Goal: Task Accomplishment & Management: Manage account settings

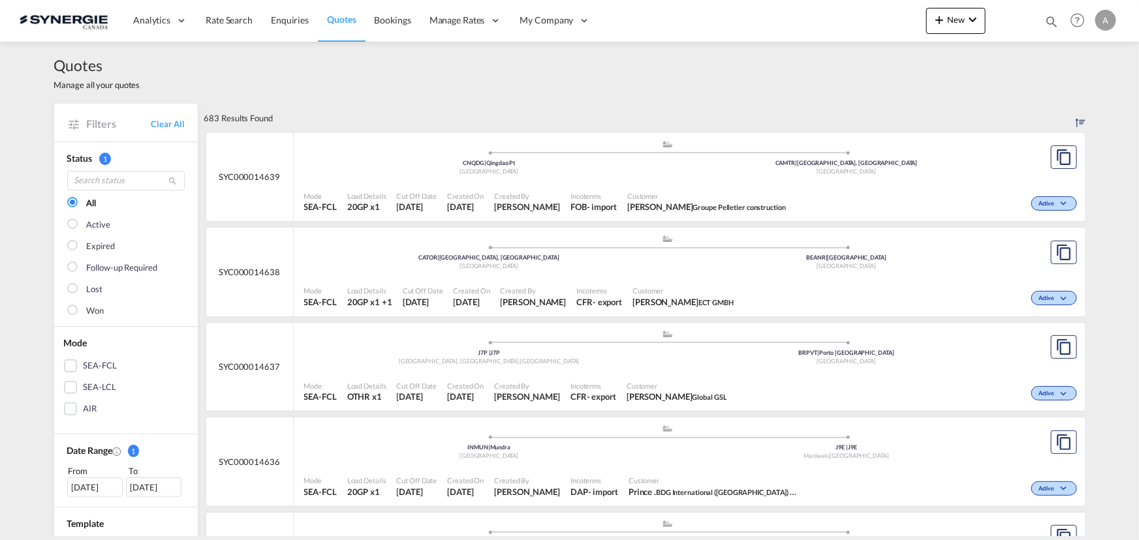
click at [1048, 22] on md-icon "icon-magnify" at bounding box center [1051, 21] width 14 height 14
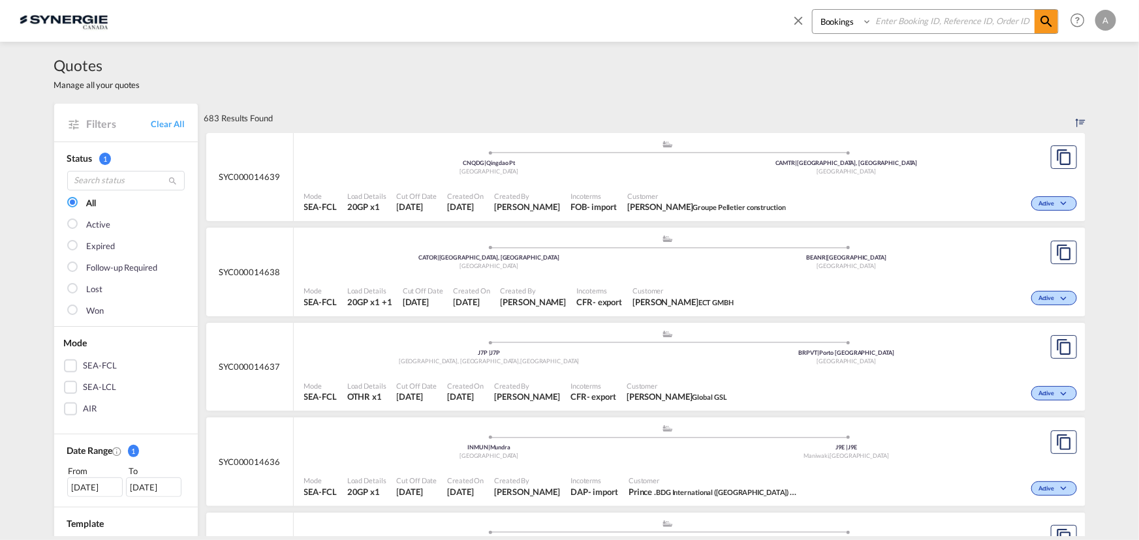
click at [839, 28] on select "Bookings Quotes Enquiries" at bounding box center [844, 21] width 62 height 23
select select "Quotes"
click at [813, 10] on select "Bookings Quotes Enquiries" at bounding box center [844, 21] width 62 height 23
click at [930, 23] on input at bounding box center [953, 21] width 163 height 23
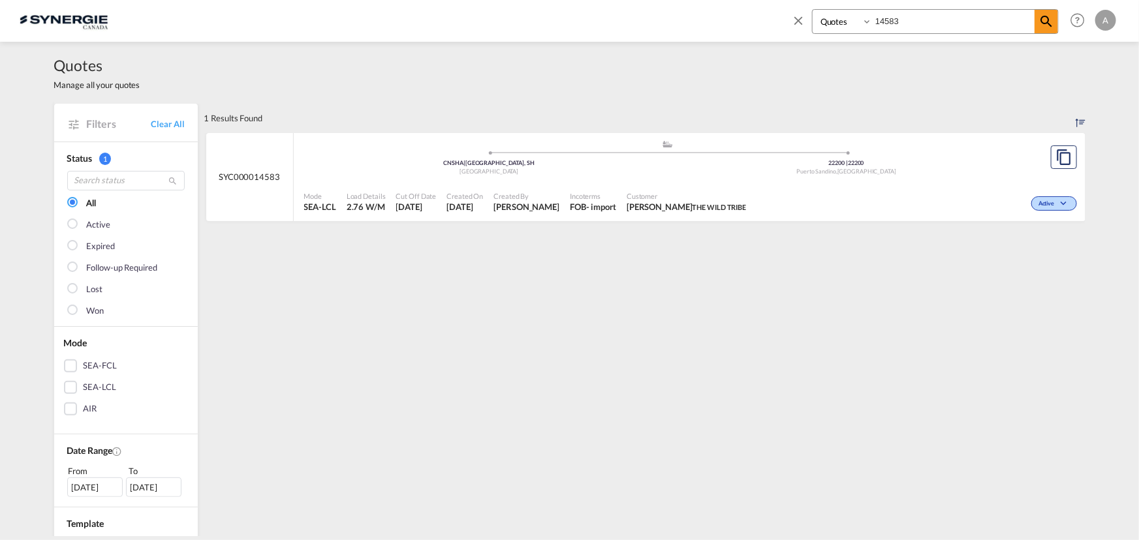
click at [817, 228] on md-content "SYC000014583 .a{fill:#aaa8ad;} .a{fill:#aaa8ad;} CNSHA | Shanghai, SH China 222…" at bounding box center [644, 182] width 881 height 99
click at [796, 211] on div "Active" at bounding box center [915, 202] width 328 height 33
click at [899, 25] on input "14583" at bounding box center [953, 21] width 163 height 23
drag, startPoint x: 815, startPoint y: 23, endPoint x: 781, endPoint y: 23, distance: 33.9
click at [779, 26] on div "Bookings Quotes Enquiries 14583 Help Resources Product Release A My Profile Log…" at bounding box center [570, 20] width 1100 height 40
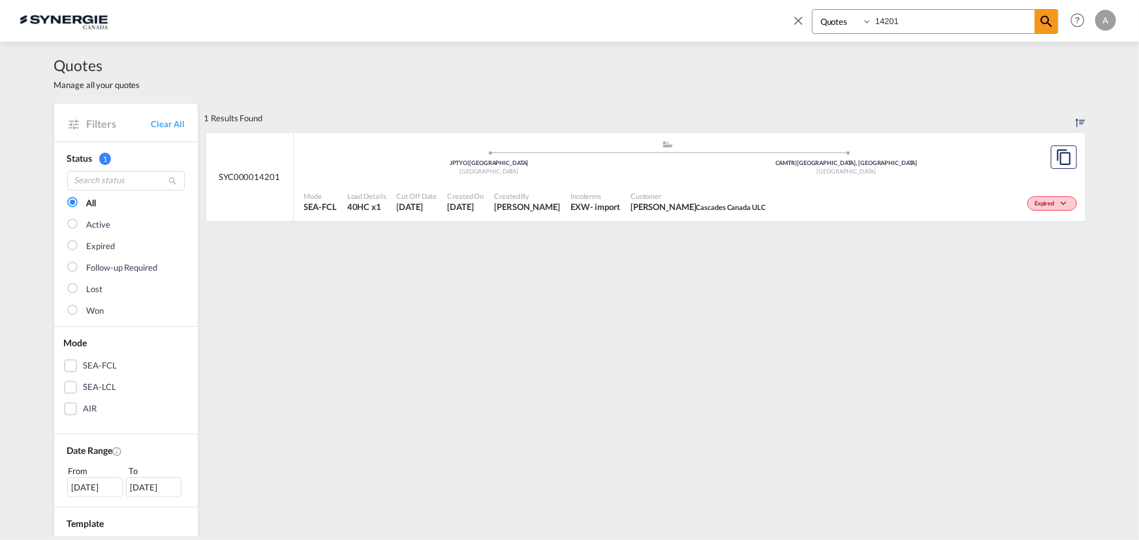
drag, startPoint x: 895, startPoint y: 18, endPoint x: 715, endPoint y: 20, distance: 180.2
click at [738, 21] on div "Bookings Quotes Enquiries 14201 Help Resources Product Release A My Profile Log…" at bounding box center [570, 20] width 1100 height 40
click at [610, 191] on span "Incoterms" at bounding box center [595, 196] width 50 height 10
click at [918, 22] on input "14202" at bounding box center [953, 21] width 163 height 23
type input "14201"
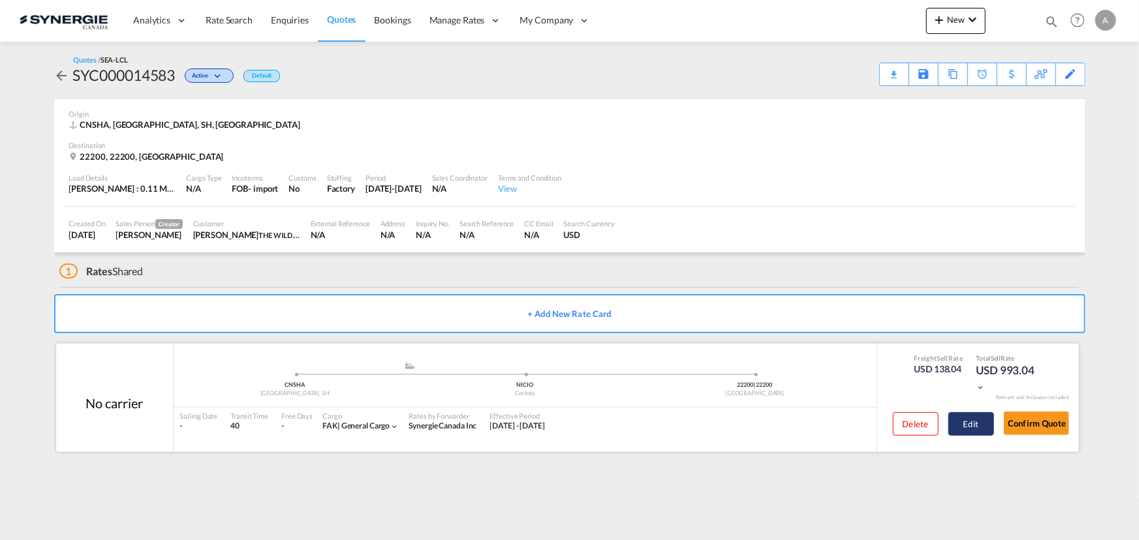
click at [973, 428] on button "Edit" at bounding box center [971, 424] width 46 height 23
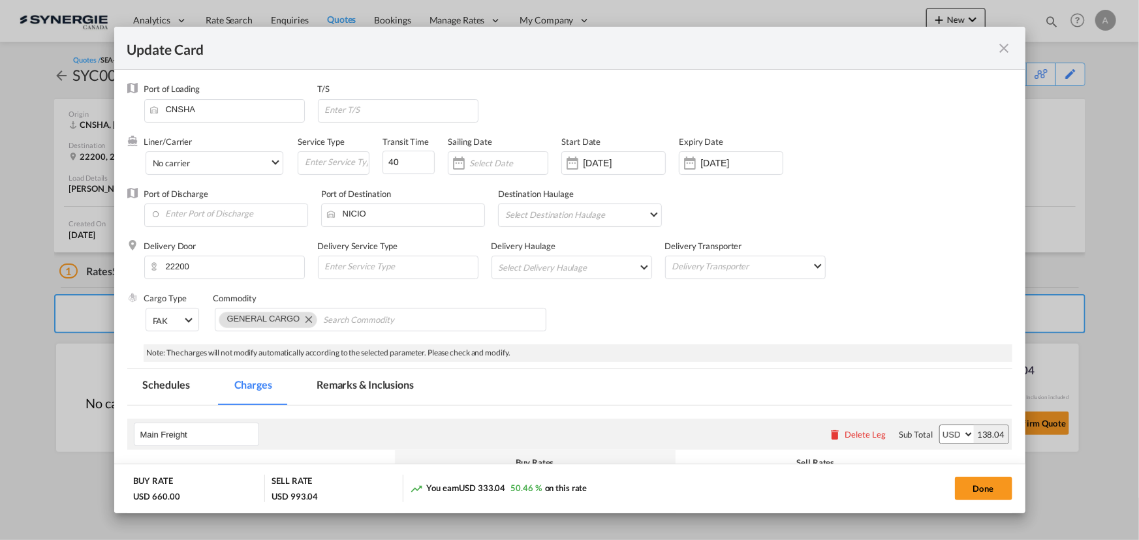
select select "per_w/m"
select select "flat"
select select "per_shipment"
select select "per_bl"
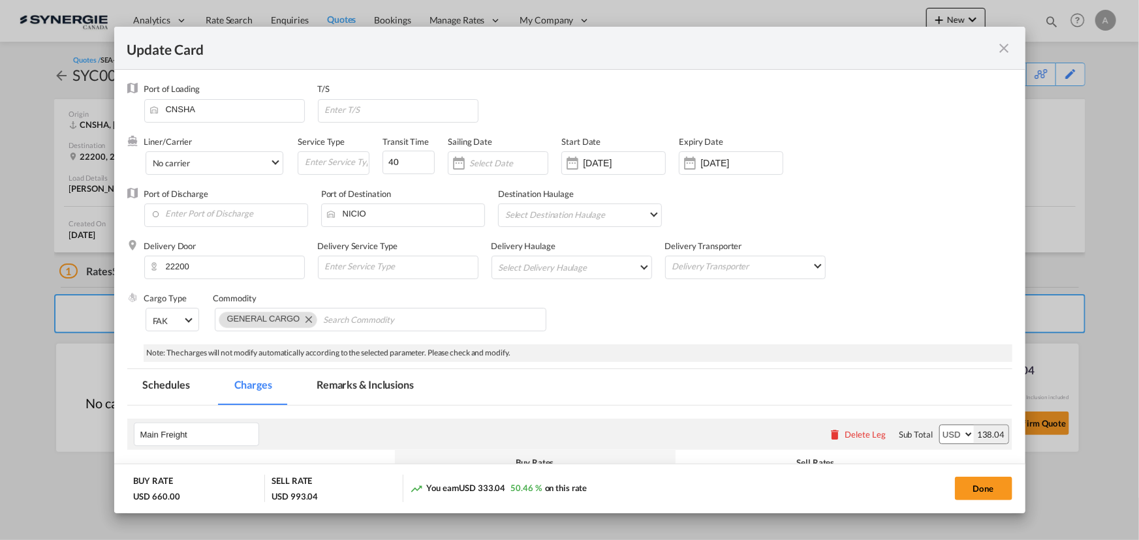
select select "per_bl"
select select "per_shipment"
drag, startPoint x: 362, startPoint y: 386, endPoint x: 369, endPoint y: 379, distance: 10.2
click at [363, 386] on md-tab-item "Remarks & Inclusions" at bounding box center [365, 387] width 129 height 36
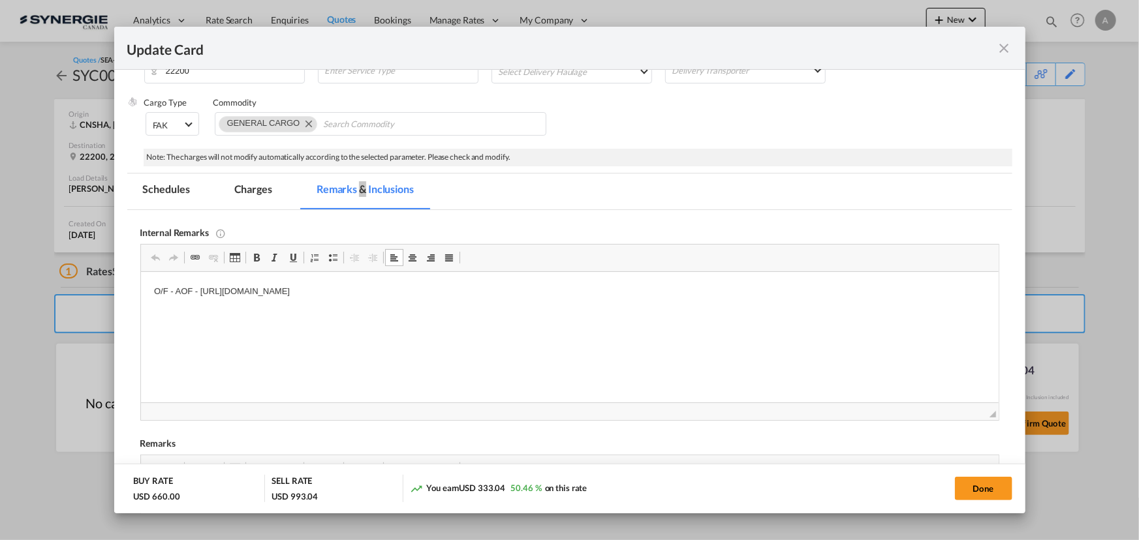
click at [564, 287] on p "O/F - AOF - https://app.frontapp.com/open/cnv_qcdjekv?key=zjji5jvnebx1hxYG72hs4…" at bounding box center [569, 292] width 832 height 14
click at [257, 179] on md-tab-item "Charges" at bounding box center [253, 192] width 69 height 36
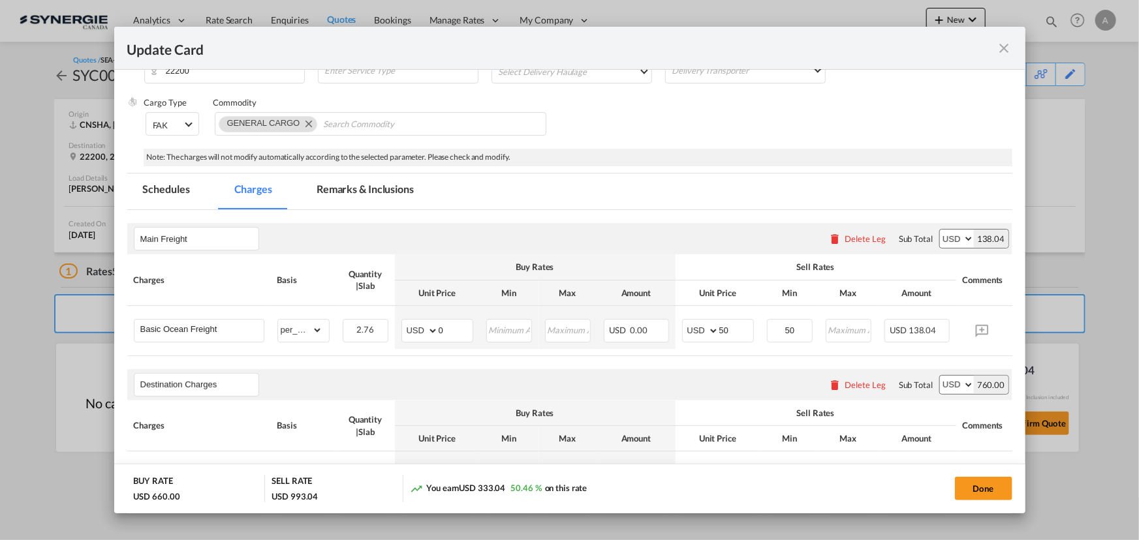
drag, startPoint x: 691, startPoint y: 46, endPoint x: 792, endPoint y: 47, distance: 101.2
click at [792, 47] on div "Update Card" at bounding box center [561, 48] width 869 height 16
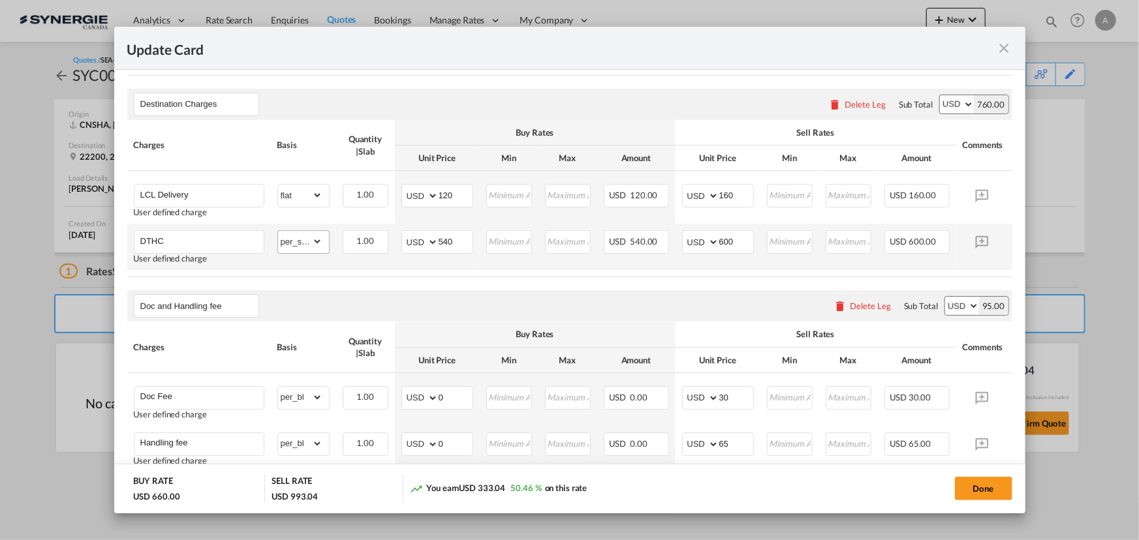
scroll to position [493, 0]
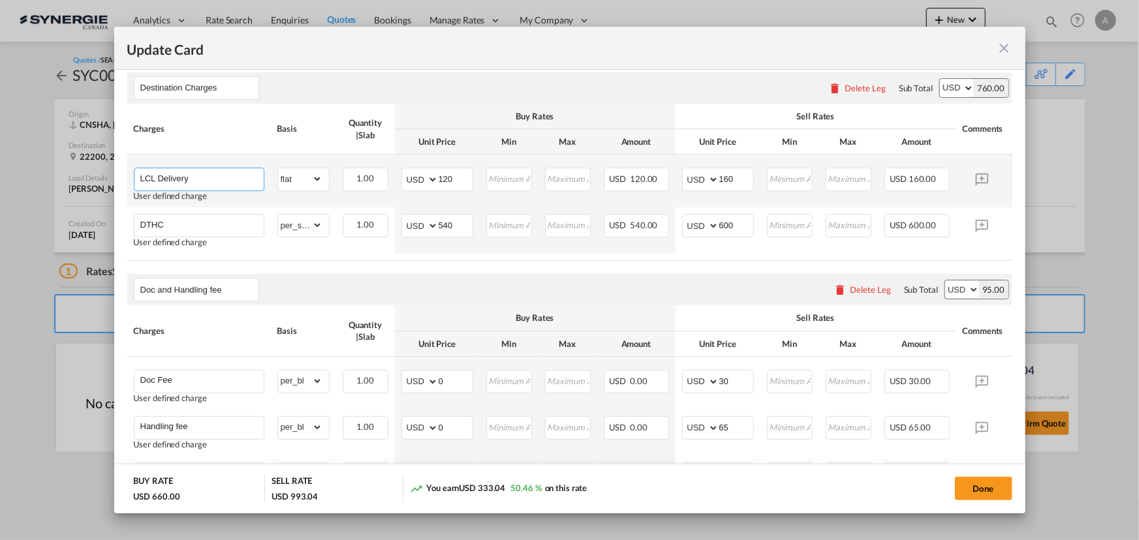
click at [224, 179] on input "LCL Delivery" at bounding box center [201, 178] width 123 height 20
click at [436, 181] on select "AED AFN ALL AMD ANG AOA ARS AUD AWG AZN BAM BBD BDT BGN BHD BIF BMD BND BOB BRL…" at bounding box center [421, 179] width 34 height 18
click at [454, 182] on input "120" at bounding box center [456, 178] width 34 height 20
drag, startPoint x: 457, startPoint y: 182, endPoint x: 403, endPoint y: 171, distance: 55.3
click at [412, 176] on md-input-container "AED AFN ALL AMD ANG AOA ARS AUD AWG AZN BAM BBD BDT BGN BHD BIF BMD BND BOB BRL…" at bounding box center [437, 179] width 72 height 23
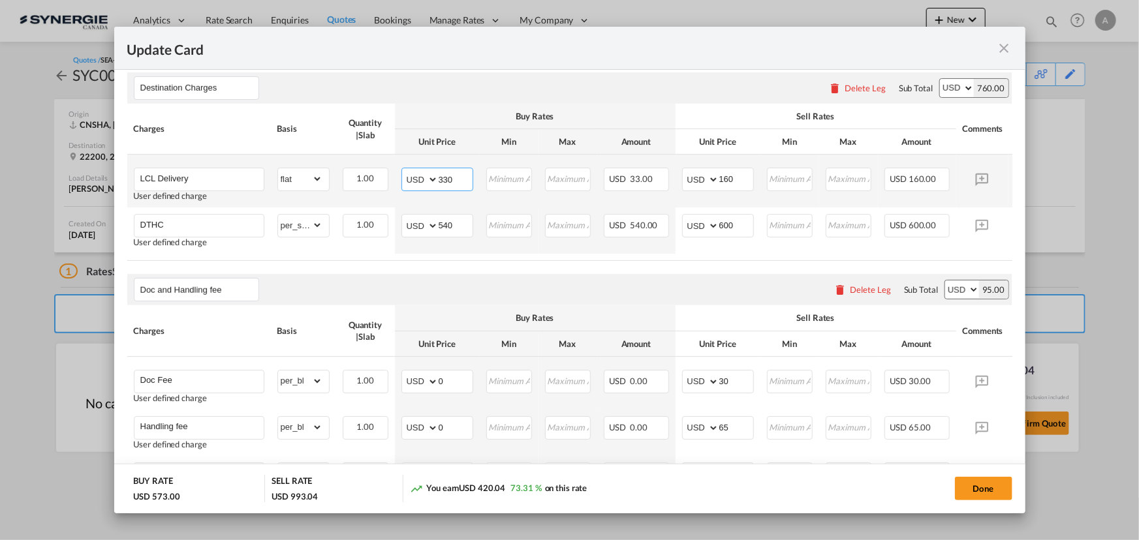
type input "330"
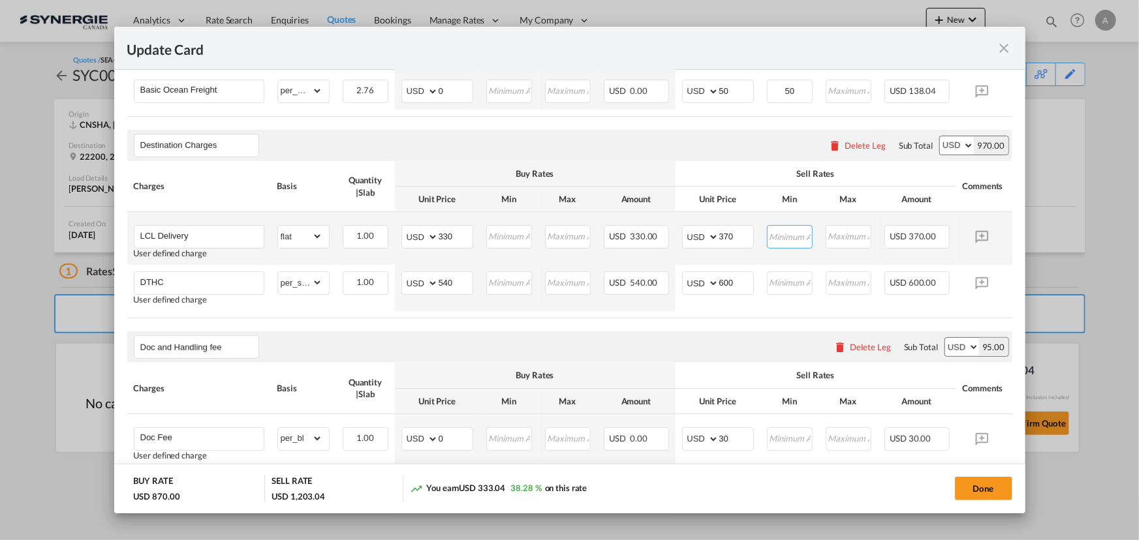
scroll to position [433, 0]
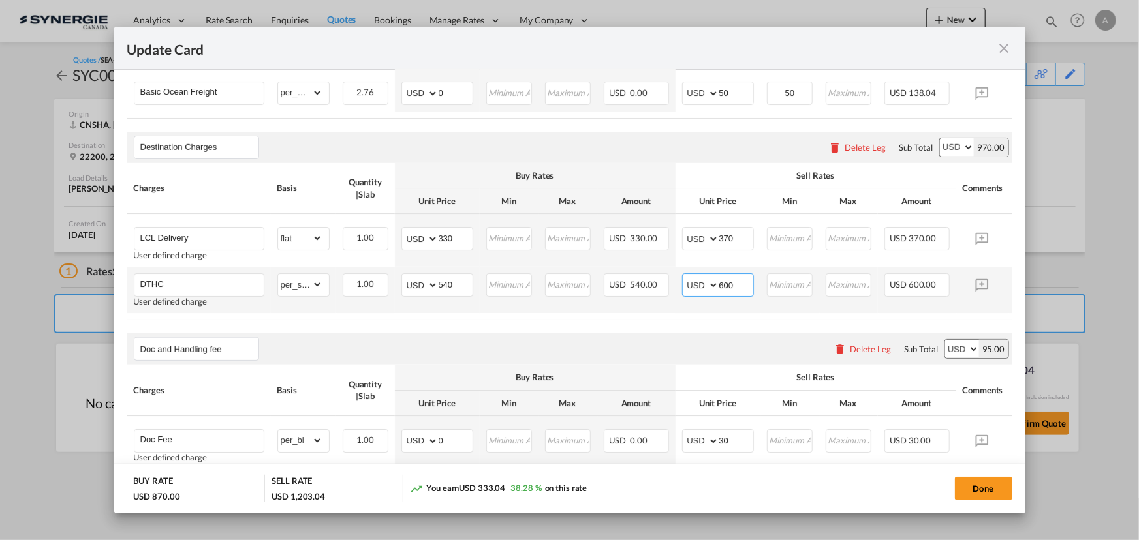
click at [740, 287] on input "600" at bounding box center [736, 284] width 34 height 20
drag, startPoint x: 740, startPoint y: 287, endPoint x: 651, endPoint y: 283, distance: 88.9
click at [653, 284] on tr "DTHC User defined charge Please Enter Already Exists gross_weight volumetric_we…" at bounding box center [589, 290] width 925 height 46
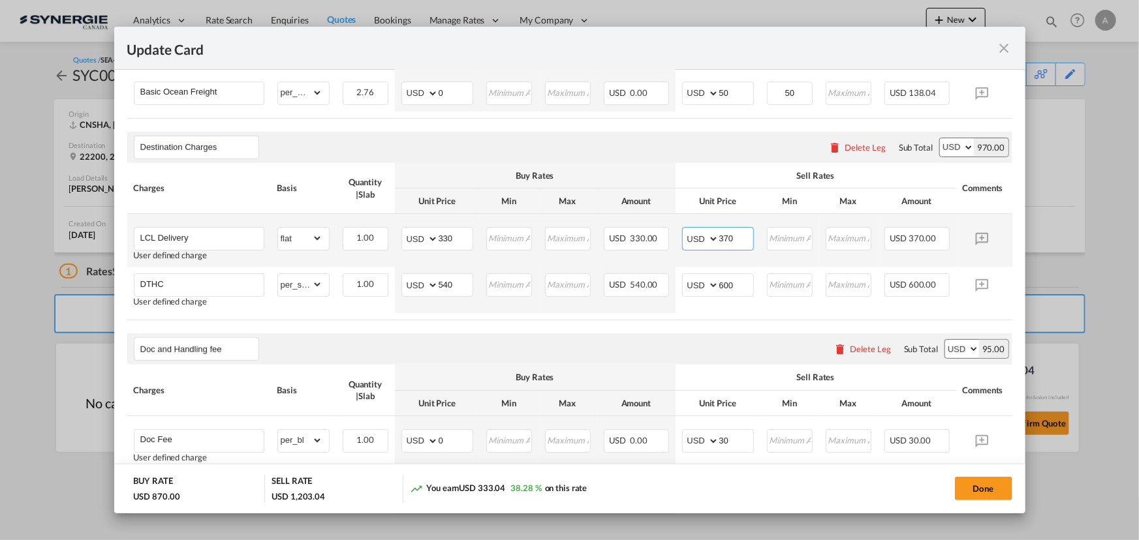
click at [742, 245] on input "370" at bounding box center [736, 238] width 34 height 20
drag, startPoint x: 706, startPoint y: 240, endPoint x: 653, endPoint y: 230, distance: 54.5
click at [653, 230] on tr "LCL Delivery User defined charge Please Enter Already Exists gross_weight volum…" at bounding box center [589, 240] width 925 height 53
type input "390"
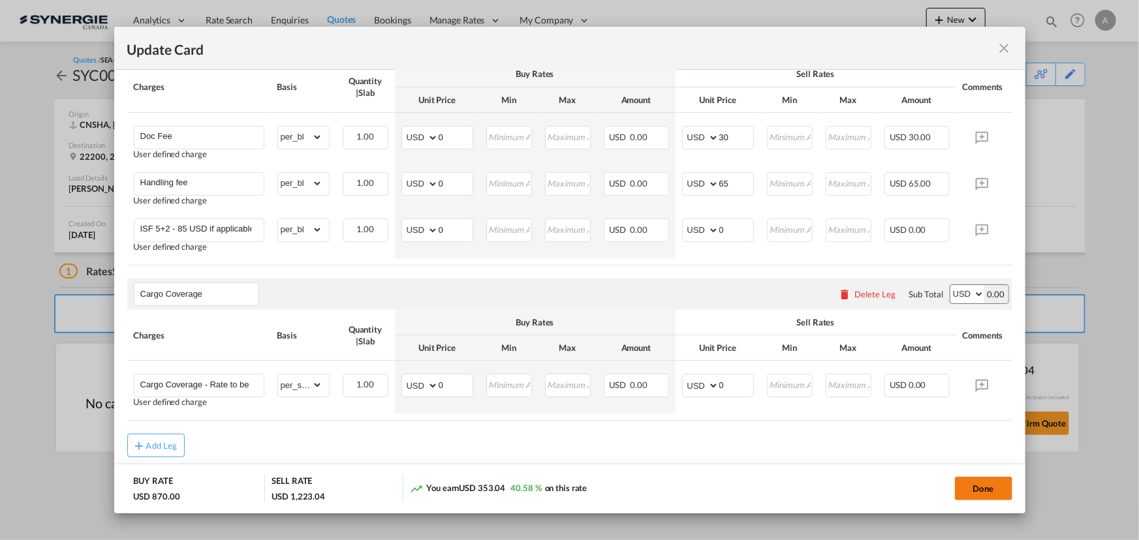
scroll to position [788, 0]
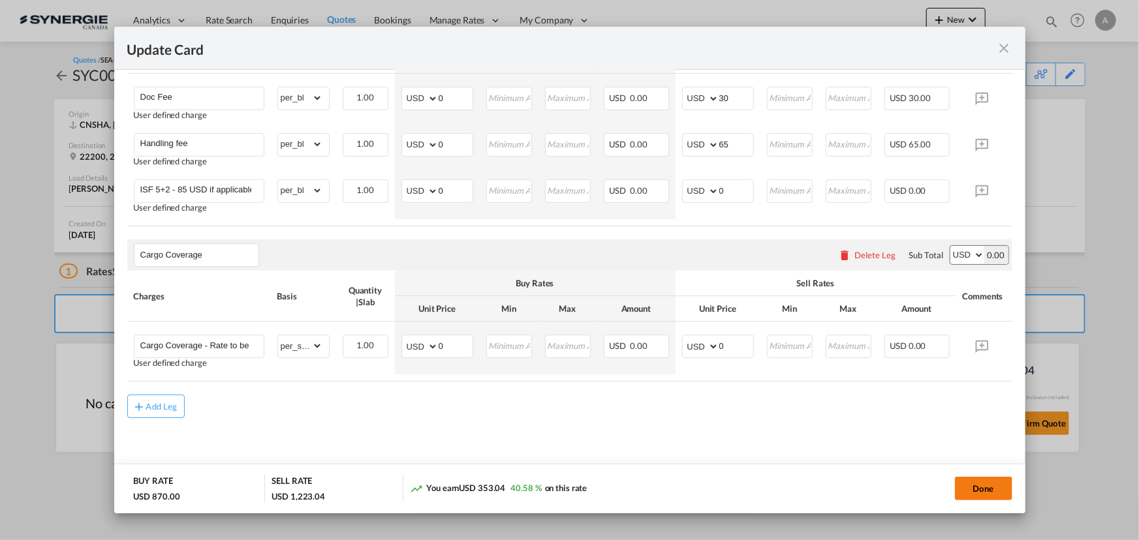
click at [983, 486] on button "Done" at bounding box center [983, 488] width 57 height 23
type input "04 Sep 2025"
type input "15 Sep 2025"
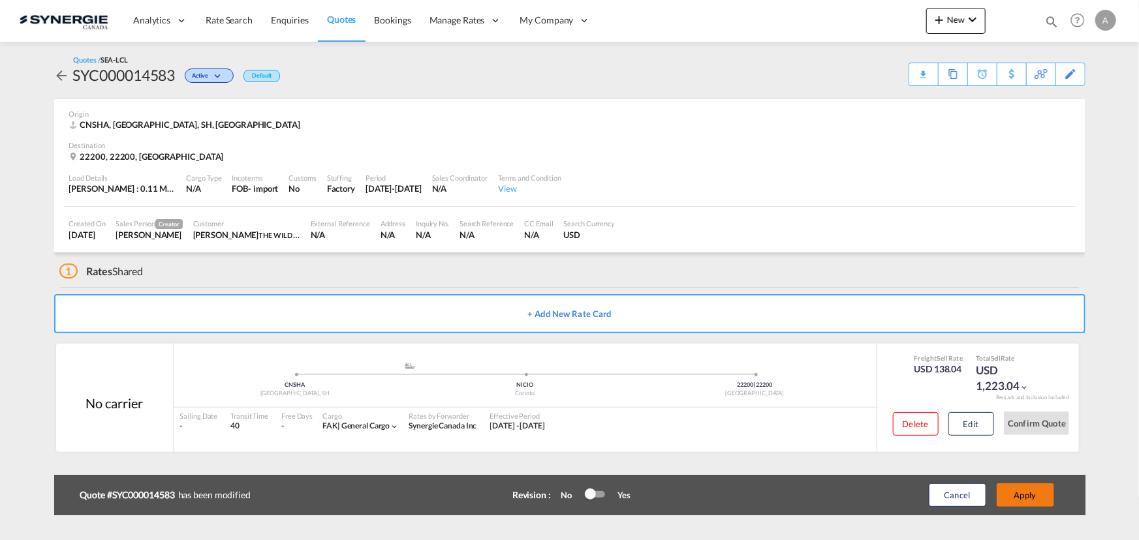
click at [1045, 495] on button "Apply" at bounding box center [1025, 495] width 57 height 23
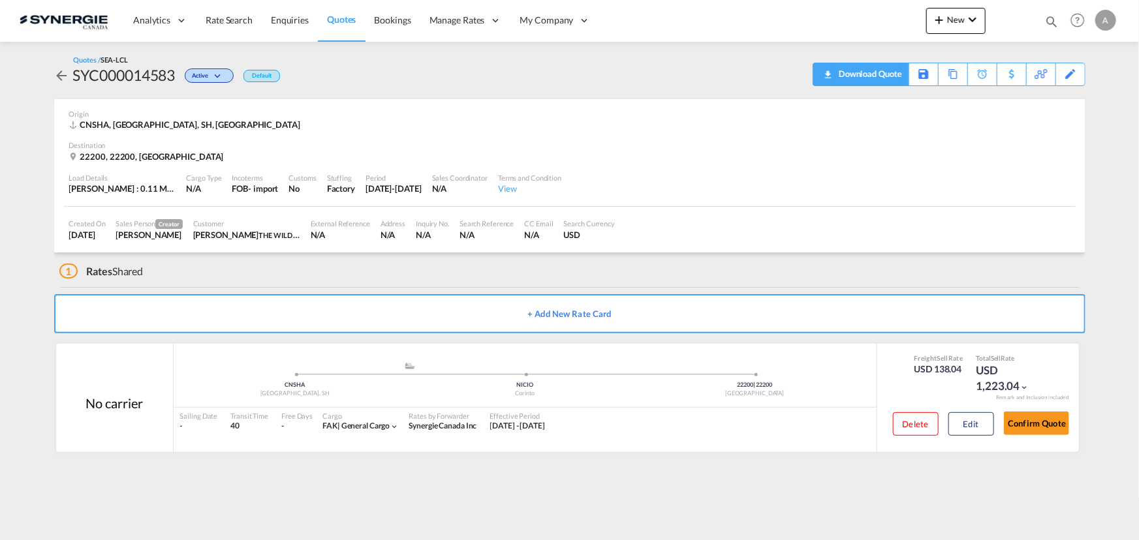
click at [882, 79] on div "Download Quote" at bounding box center [868, 73] width 67 height 21
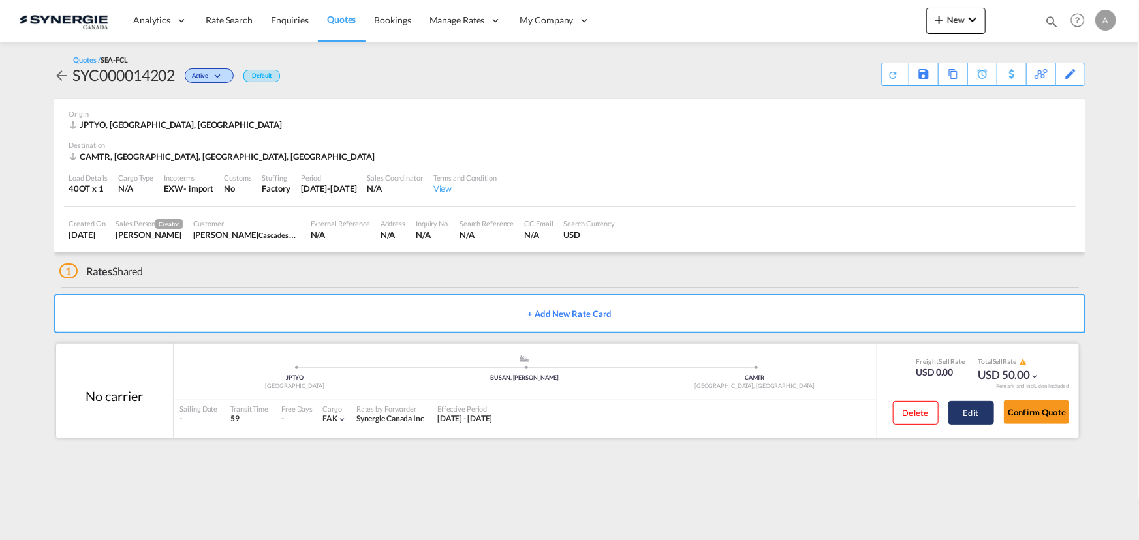
click at [964, 411] on button "Edit" at bounding box center [971, 412] width 46 height 23
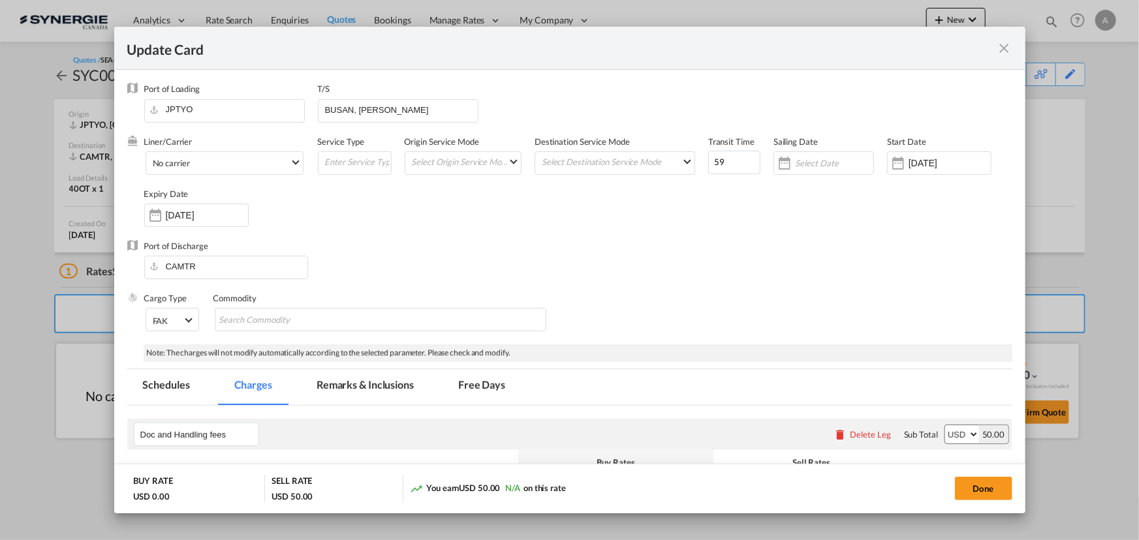
select select "per B/L"
drag, startPoint x: 356, startPoint y: 386, endPoint x: 368, endPoint y: 360, distance: 28.9
click at [356, 386] on md-tab-item "Remarks & Inclusions" at bounding box center [365, 387] width 129 height 36
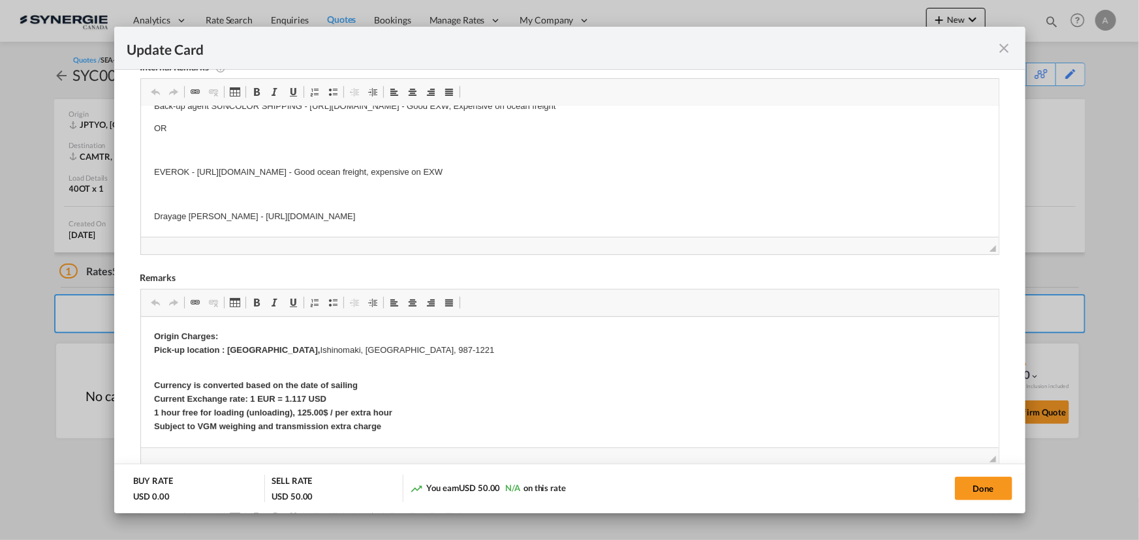
scroll to position [374, 0]
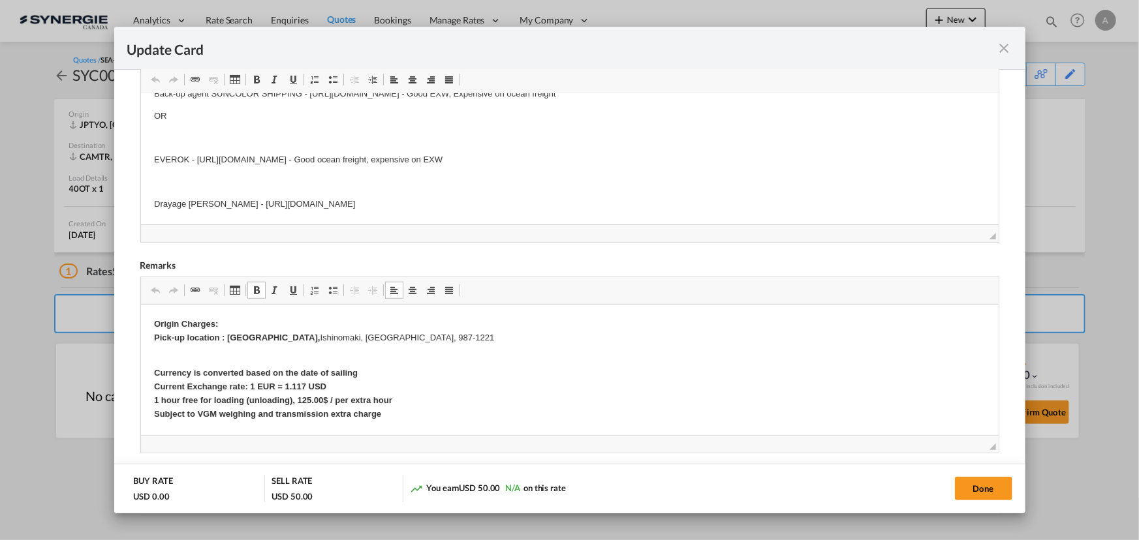
click at [431, 343] on p "Origin Charges: Pick-up location : Fukoku Kogyo, Ishinomaki, Japan, 987-1221" at bounding box center [569, 331] width 832 height 27
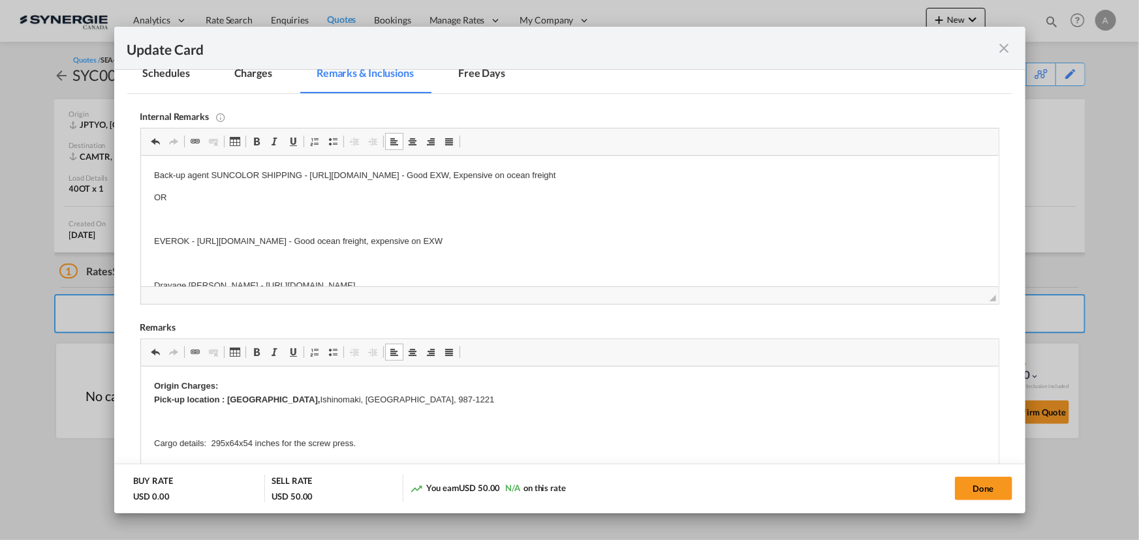
scroll to position [287, 0]
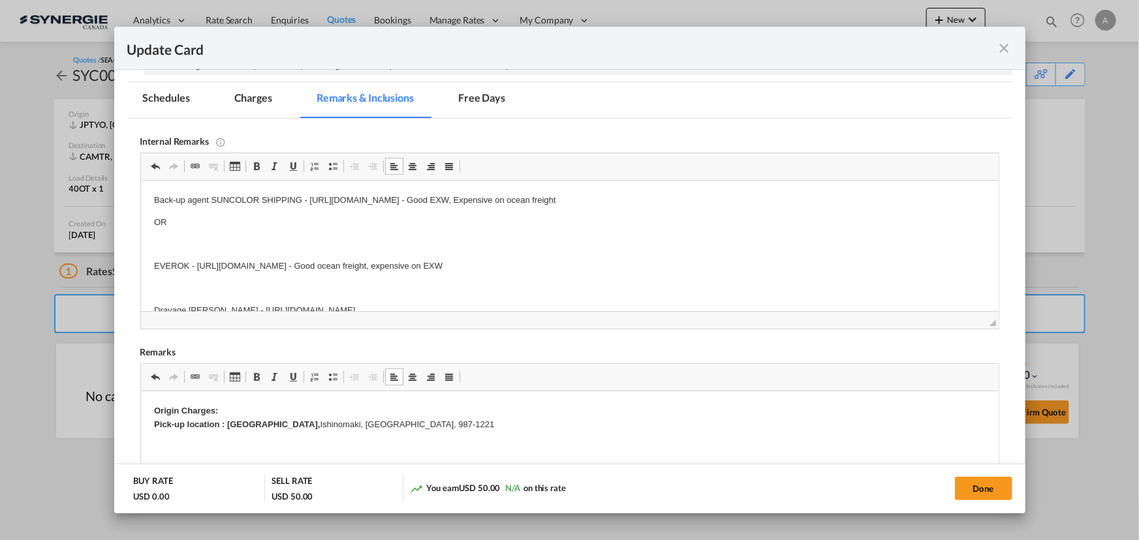
click at [295, 238] on p "Editor, editor4" at bounding box center [569, 245] width 832 height 14
drag, startPoint x: 210, startPoint y: 199, endPoint x: 225, endPoint y: 216, distance: 22.7
click at [225, 216] on body "Back-up agent SUNCOLOR SHIPPING - https://app.frontapp.com/open/cnv_pzzfpu7?key…" at bounding box center [569, 256] width 832 height 124
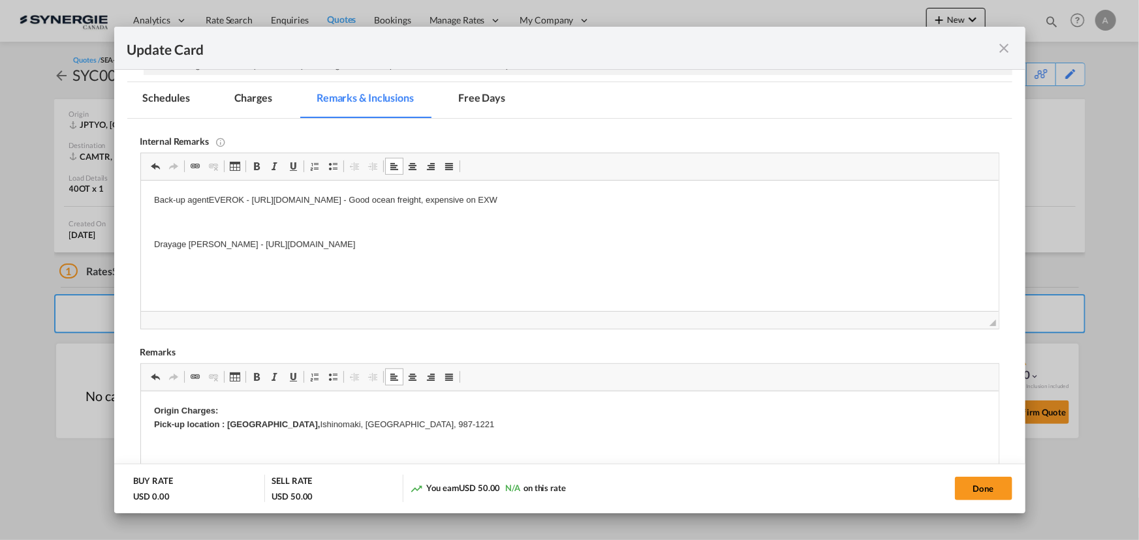
drag, startPoint x: 901, startPoint y: 201, endPoint x: 804, endPoint y: 200, distance: 96.6
click at [899, 201] on p "Back-up agent EVEROK - https://app.frontapp.com/open/cnv_pzzdabz?key=Mp8nSG--SD…" at bounding box center [569, 201] width 832 height 14
drag, startPoint x: 752, startPoint y: 202, endPoint x: 255, endPoint y: 204, distance: 497.4
click at [255, 204] on p "Back-up agent EVEROK - https://app.frontapp.com/open/cnv_pzzdabz?key=Mp8nSG--SD…" at bounding box center [569, 201] width 832 height 14
click at [601, 200] on p "Back-up agent EVEROK - https://app.frontapp.com/open/cnv_pzzdabz?key=Mp8nSG--SD…" at bounding box center [569, 201] width 832 height 14
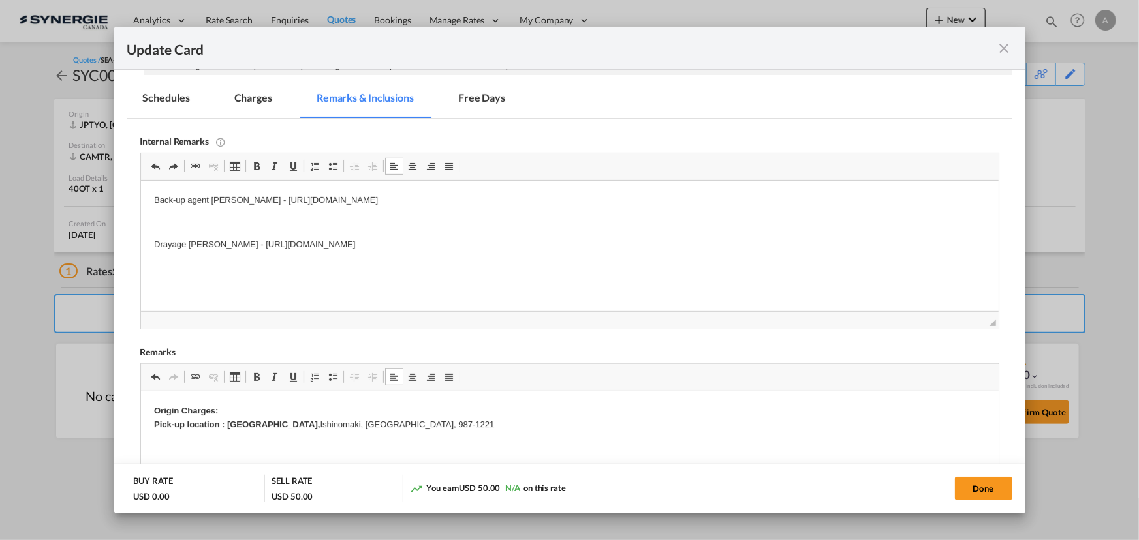
drag, startPoint x: 598, startPoint y: 199, endPoint x: 253, endPoint y: 194, distance: 345.3
click at [253, 194] on p "Back-up agent EVEROK - https://app.frontapp.com/open/cnv_pzzdabz?key=Mp8nSG--SD…" at bounding box center [569, 201] width 832 height 14
click at [894, 207] on p "Back-up agent EVEROK - https://app.frontapp.com/open/cnv_pzzdabz?key=Mp8nSG--SD…" at bounding box center [569, 201] width 832 height 14
drag, startPoint x: 784, startPoint y: 204, endPoint x: 255, endPoint y: 202, distance: 529.3
click at [255, 202] on p "Back-up agent EVEROK - https://app.frontapp.com/open/cnv_pzzdabz?key=Mp8nSG--SD…" at bounding box center [569, 201] width 832 height 14
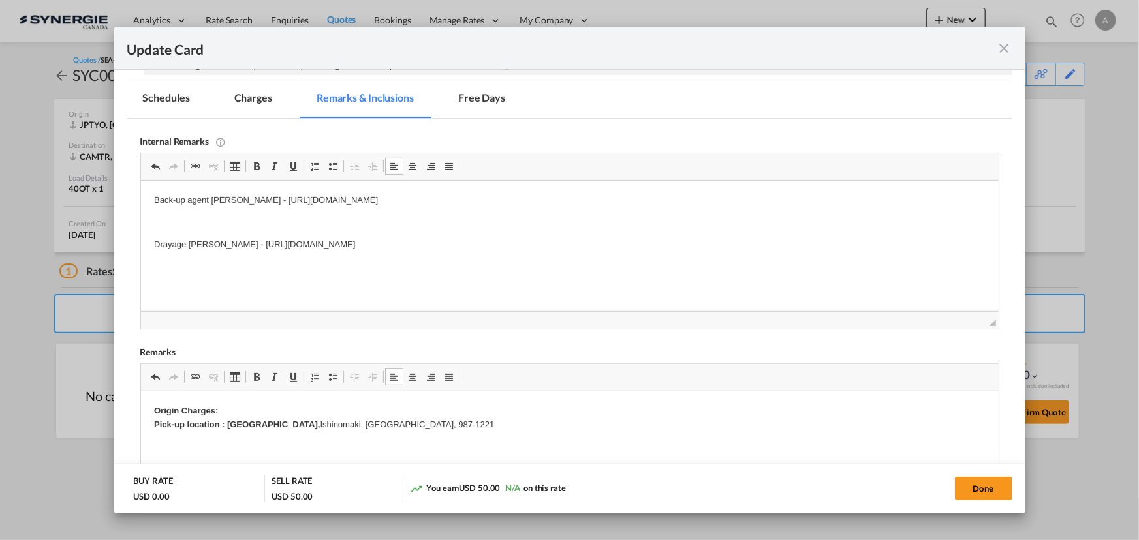
click at [254, 95] on md-tab-item "Charges" at bounding box center [253, 100] width 69 height 36
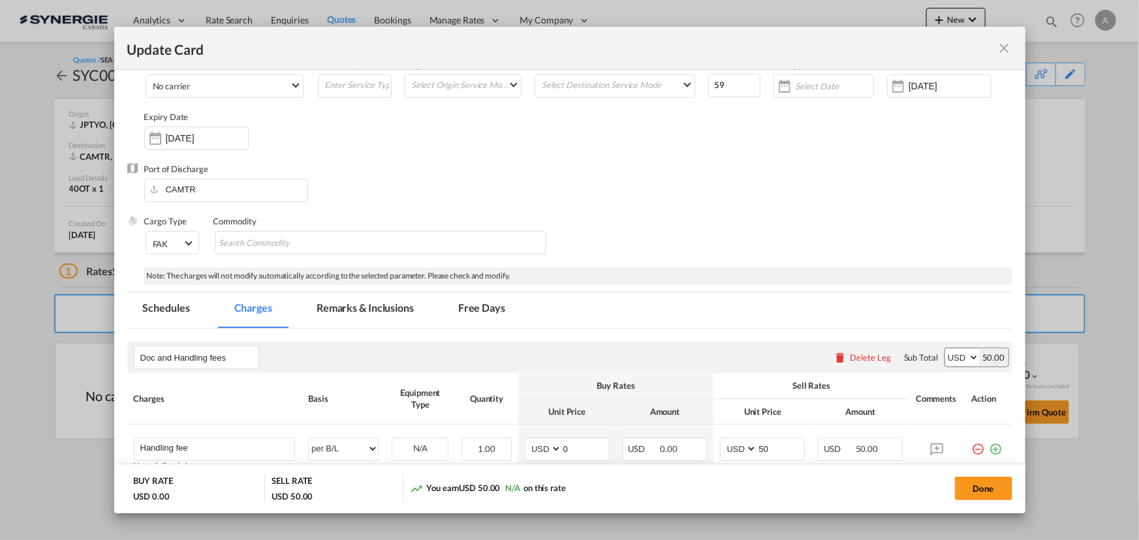
scroll to position [196, 0]
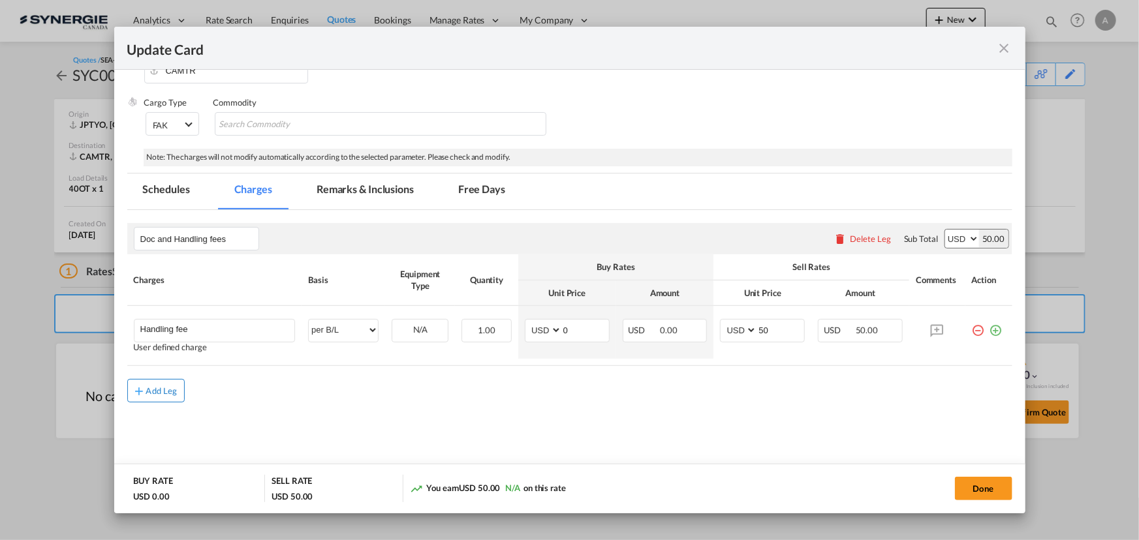
click at [152, 387] on div "Add Leg" at bounding box center [161, 391] width 31 height 8
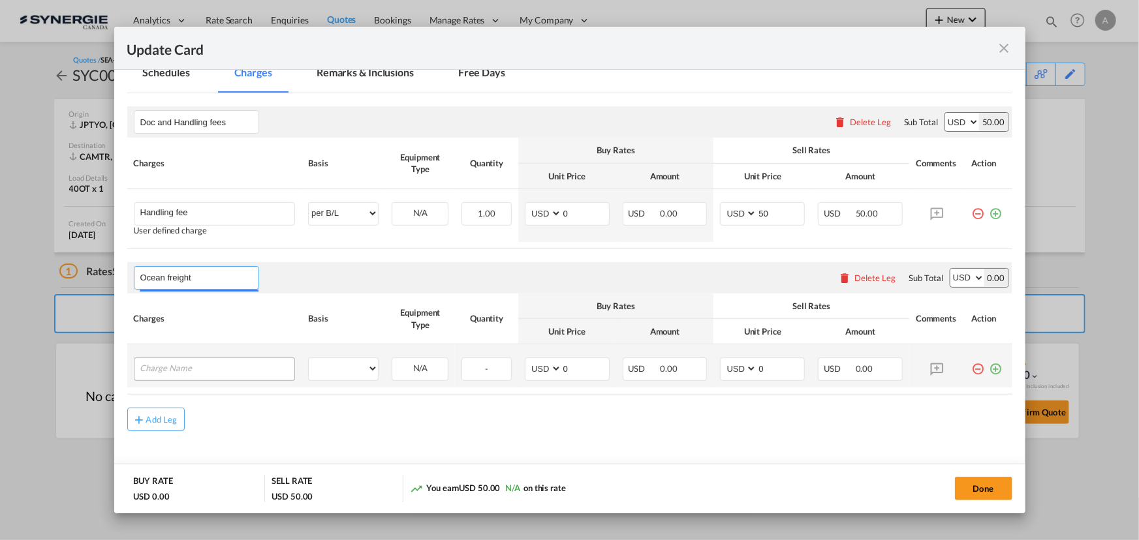
scroll to position [315, 0]
click at [213, 278] on input "Ocean freight" at bounding box center [199, 276] width 118 height 20
drag, startPoint x: 214, startPoint y: 277, endPoint x: 4, endPoint y: 274, distance: 210.2
click at [2, 276] on div "Update Card Port of Loading JPTYO T/S BUSAN, SINES Liner/Carrier No carrier 2HM…" at bounding box center [569, 270] width 1139 height 540
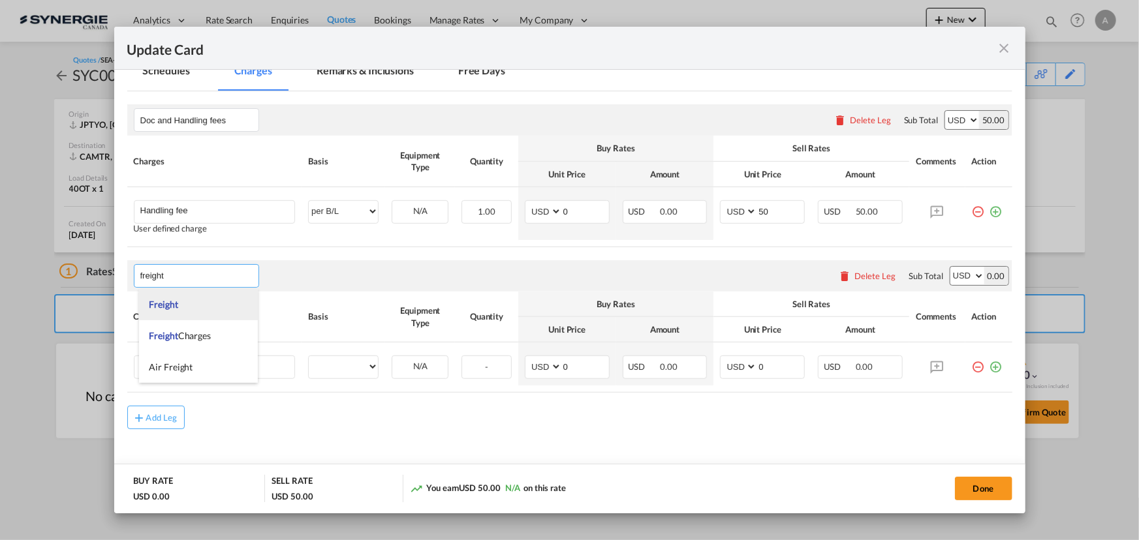
click at [186, 304] on li "Freight" at bounding box center [198, 304] width 119 height 31
type input "Freight"
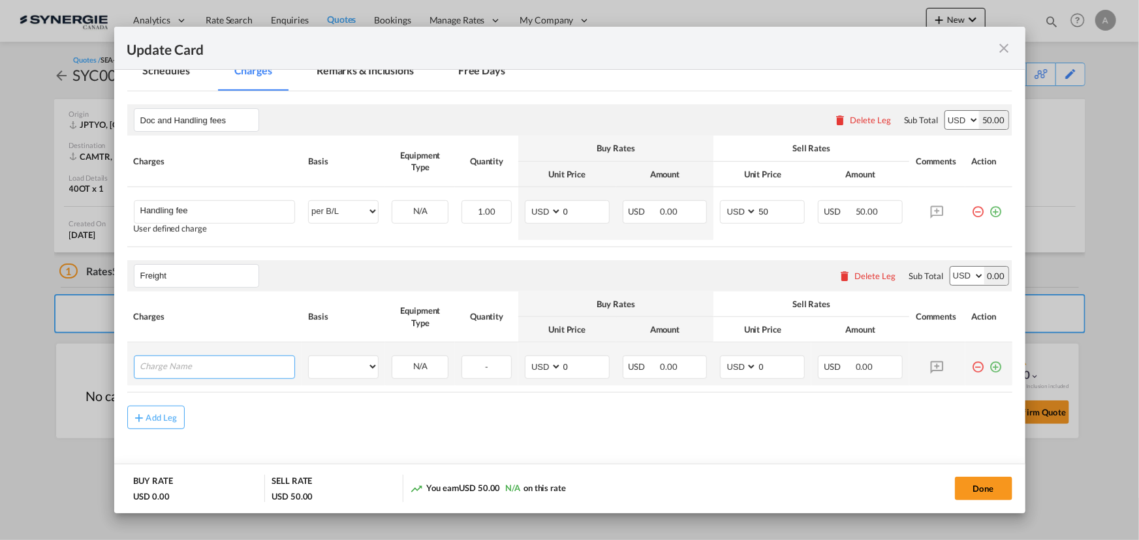
click at [176, 366] on input "Charge Name" at bounding box center [217, 366] width 155 height 20
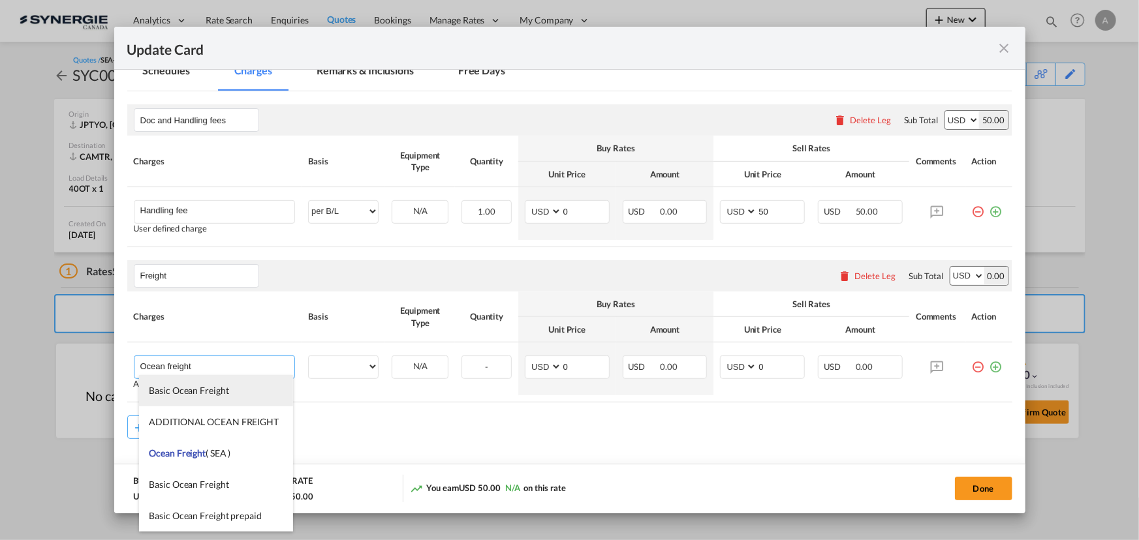
click at [232, 394] on li "Basic Ocean Freight" at bounding box center [215, 390] width 153 height 31
type input "Basic Ocean Freight"
select select "per equipment"
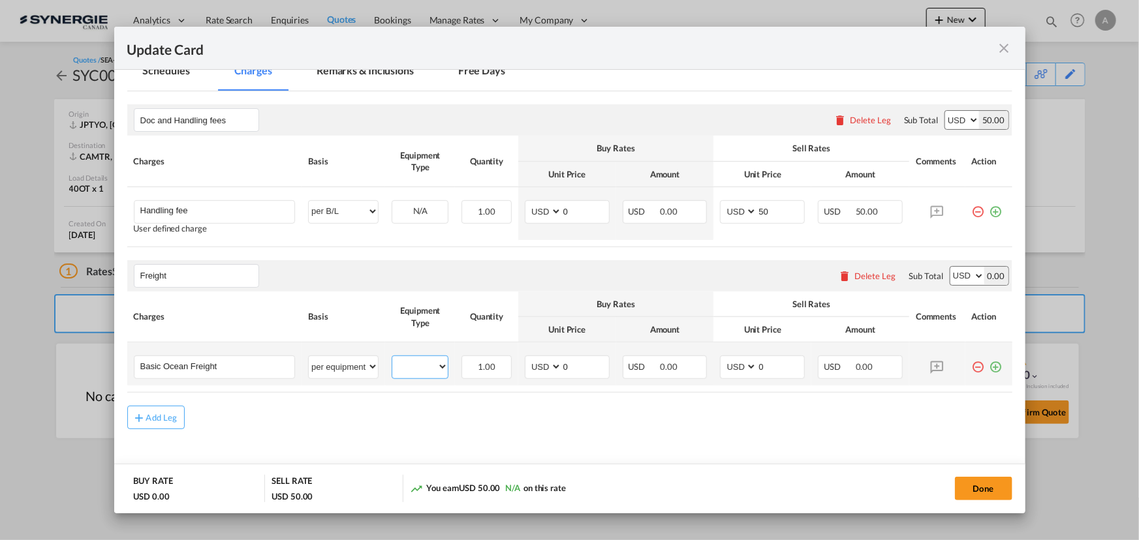
click at [421, 367] on select "40OT" at bounding box center [419, 367] width 55 height 18
select select "40OT"
click at [392, 358] on select "40OT" at bounding box center [419, 367] width 55 height 18
click at [566, 372] on input "0" at bounding box center [585, 366] width 47 height 20
drag, startPoint x: 561, startPoint y: 365, endPoint x: 539, endPoint y: 362, distance: 21.8
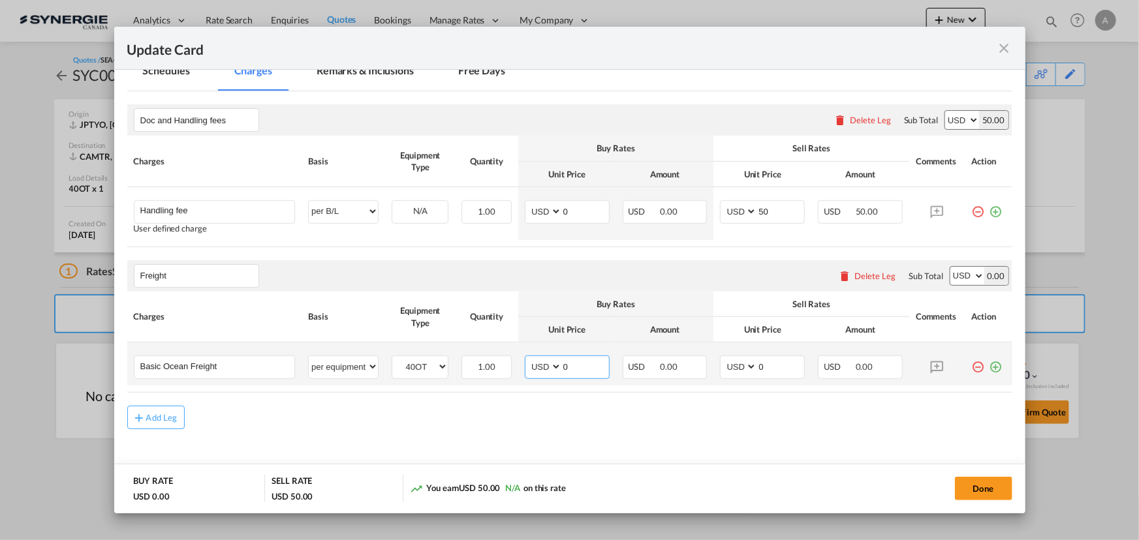
click at [562, 365] on input "0" at bounding box center [585, 366] width 47 height 20
click at [248, 366] on input "Basic Ocean Freight" at bounding box center [217, 366] width 155 height 20
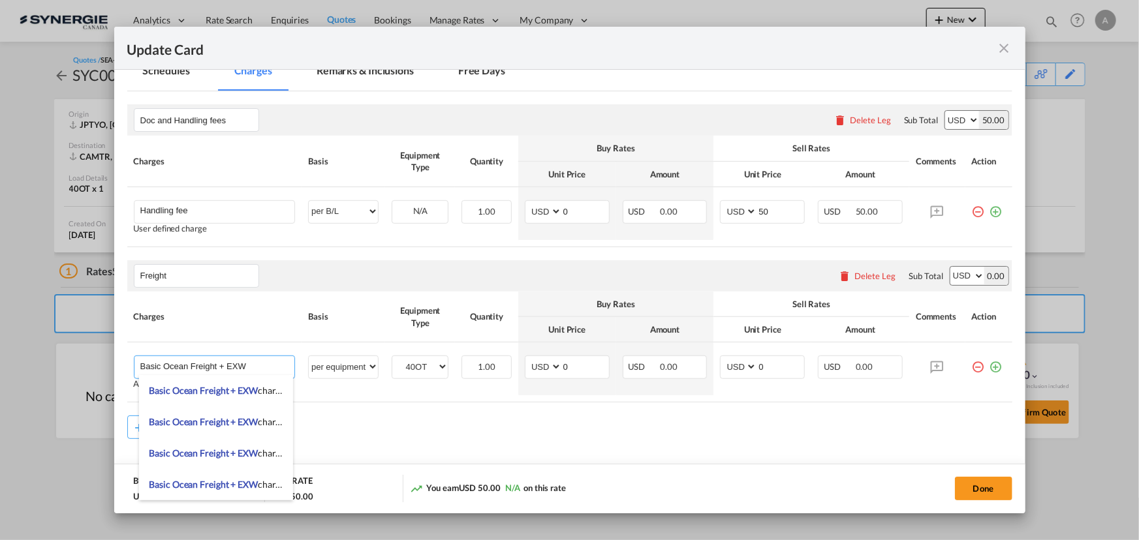
type input "Basic Ocean Freight + EXW"
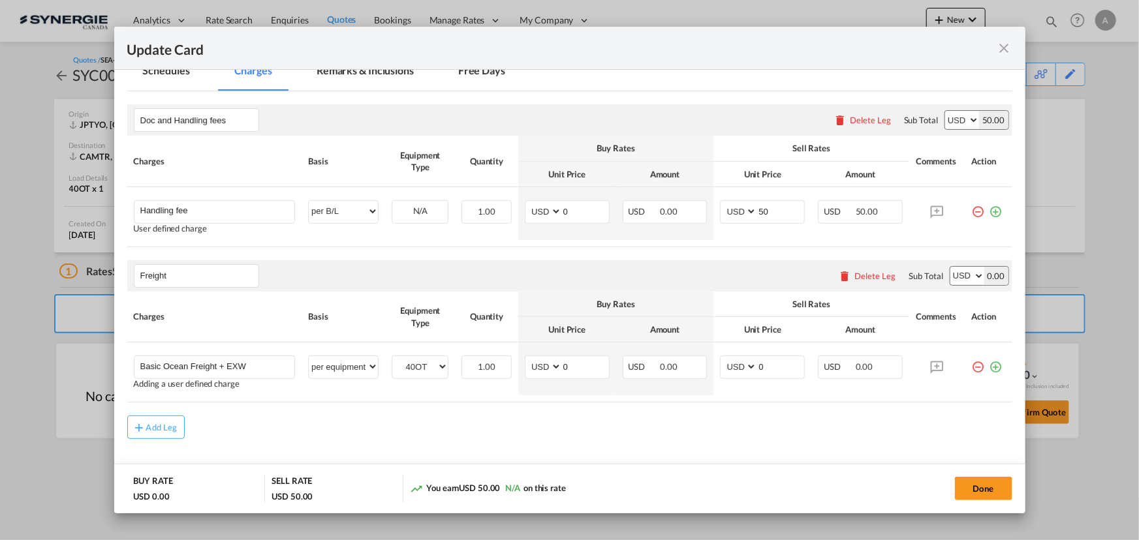
click at [365, 405] on rate-modification "Doc and Handling fees Please enter leg name Leg Name Already Exists Delete Leg …" at bounding box center [569, 265] width 885 height 348
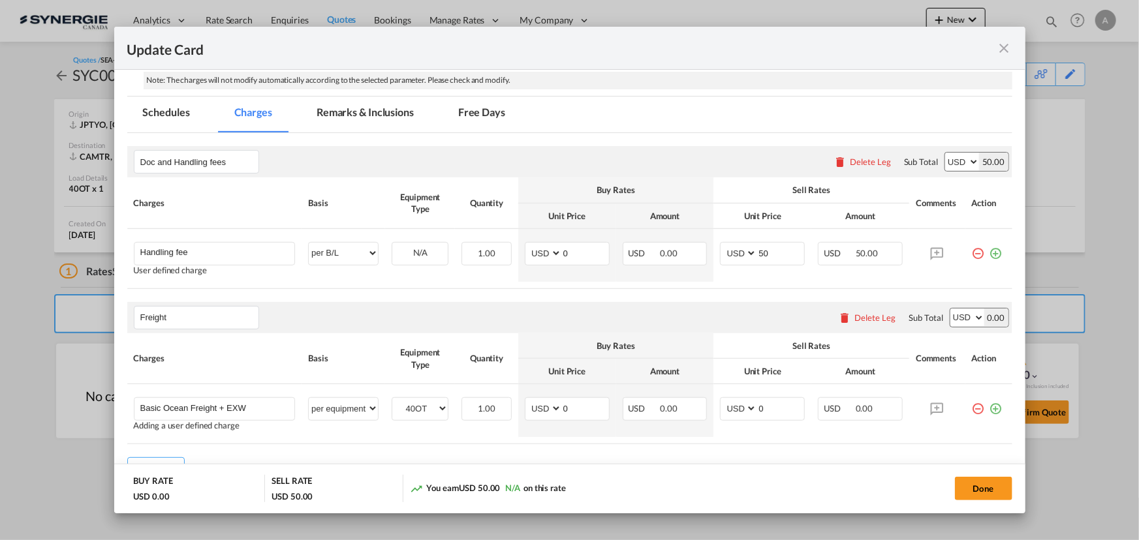
scroll to position [255, 0]
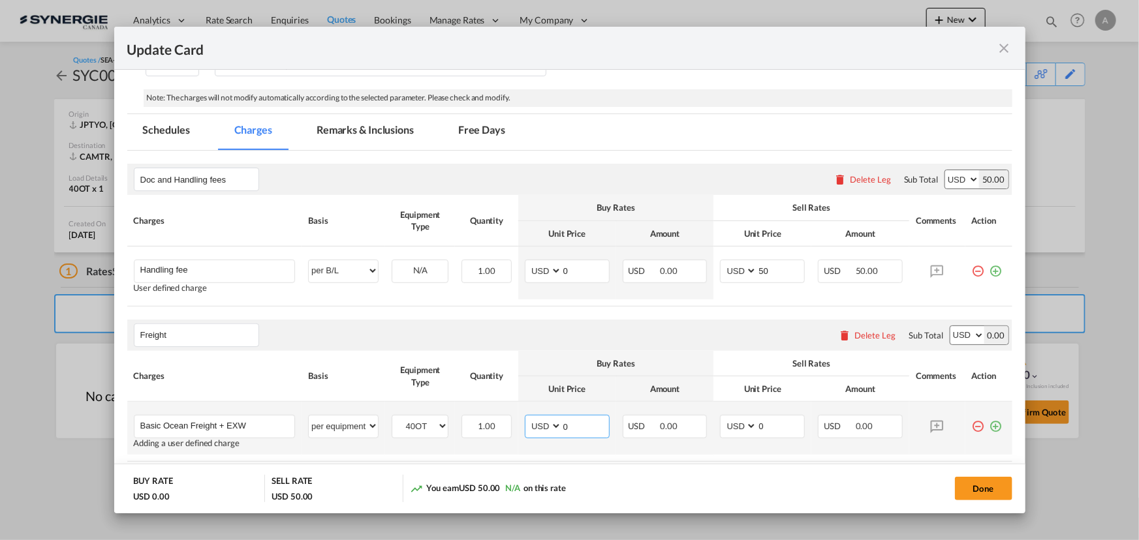
drag, startPoint x: 559, startPoint y: 424, endPoint x: 571, endPoint y: 424, distance: 11.7
click at [571, 424] on input "0" at bounding box center [585, 426] width 47 height 20
type input "9563"
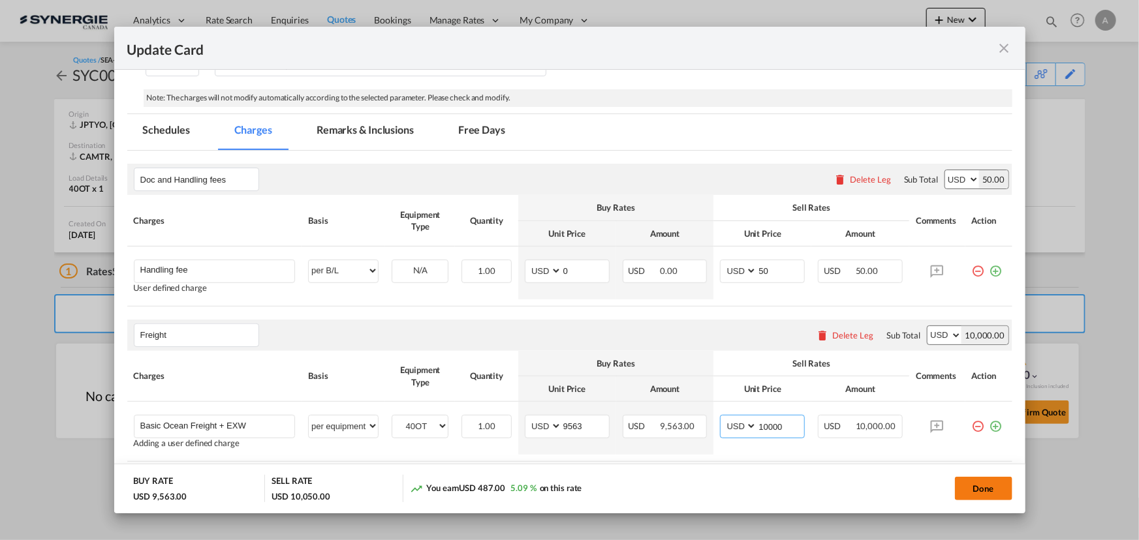
type input "10000"
drag, startPoint x: 978, startPoint y: 485, endPoint x: 999, endPoint y: 480, distance: 21.4
click at [978, 486] on button "Done" at bounding box center [983, 488] width 57 height 23
type input "23 Jul 2025"
type input "18 Sep 2025"
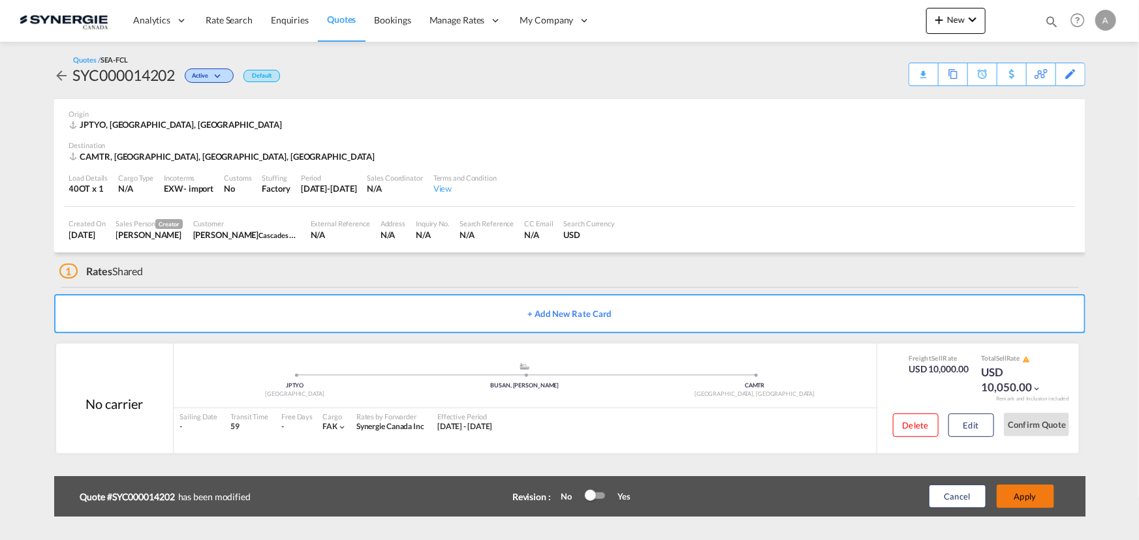
click at [1018, 497] on button "Apply" at bounding box center [1025, 496] width 57 height 23
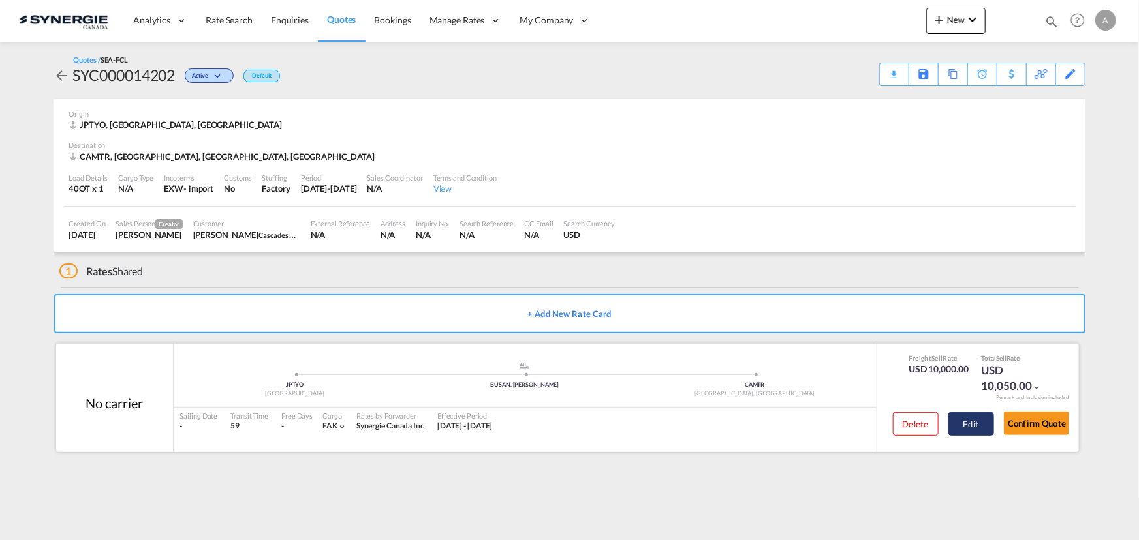
click at [973, 420] on button "Edit" at bounding box center [971, 424] width 46 height 23
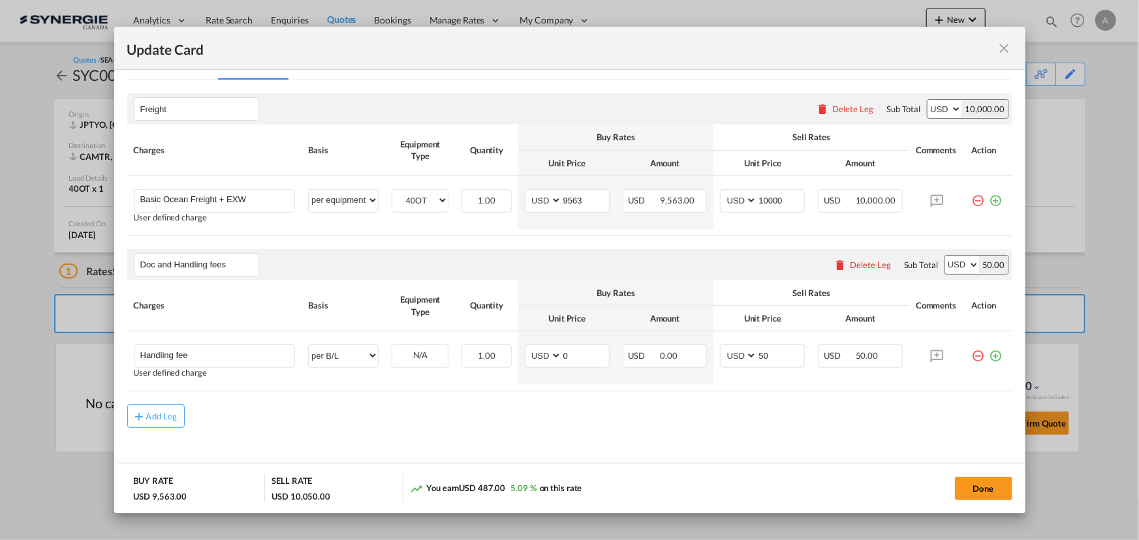
scroll to position [334, 0]
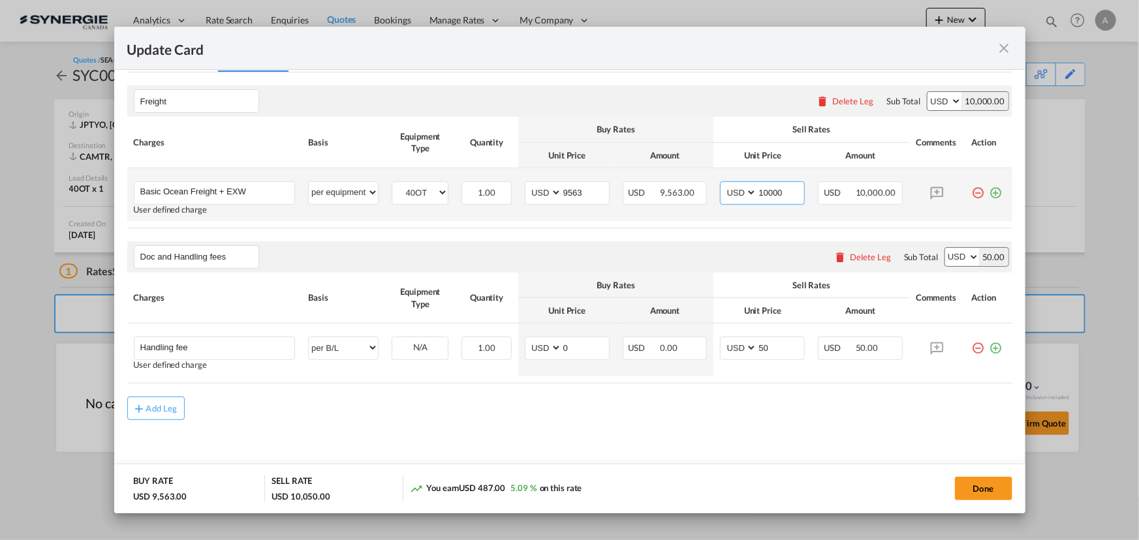
click at [761, 189] on input "10000" at bounding box center [780, 192] width 47 height 20
type input "10250"
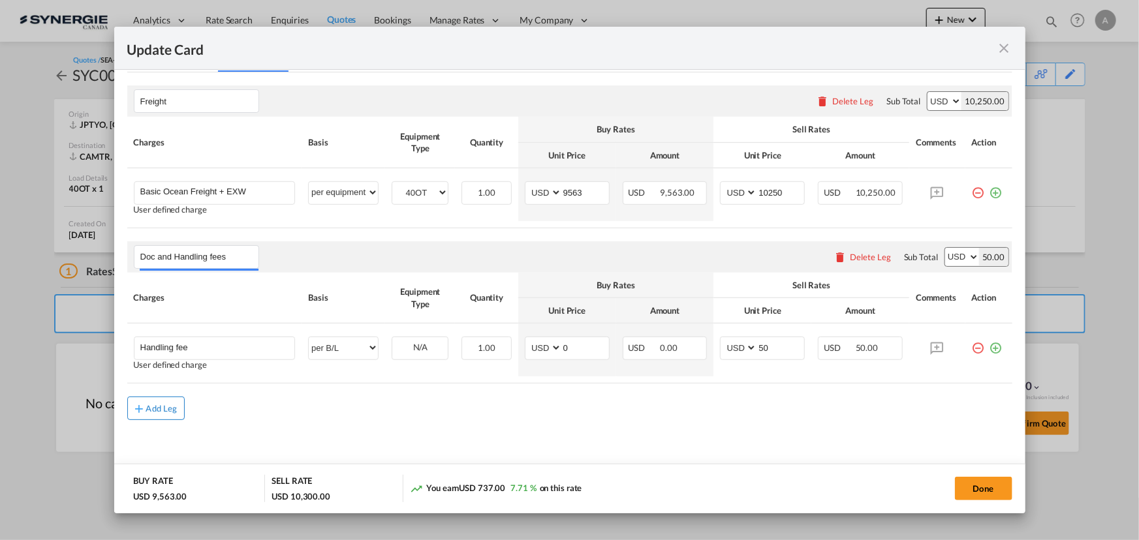
click at [153, 407] on div "Add Leg" at bounding box center [161, 409] width 31 height 8
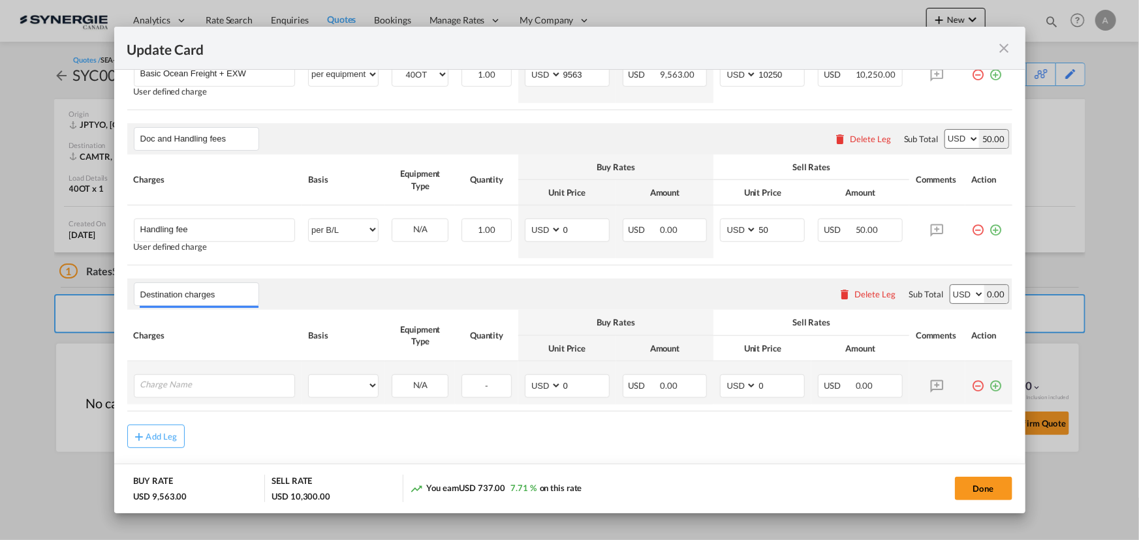
scroll to position [452, 0]
type input "Destination charges"
click at [196, 379] on input "Charge Name" at bounding box center [217, 385] width 155 height 20
click at [199, 379] on input "Charge Name" at bounding box center [217, 385] width 155 height 20
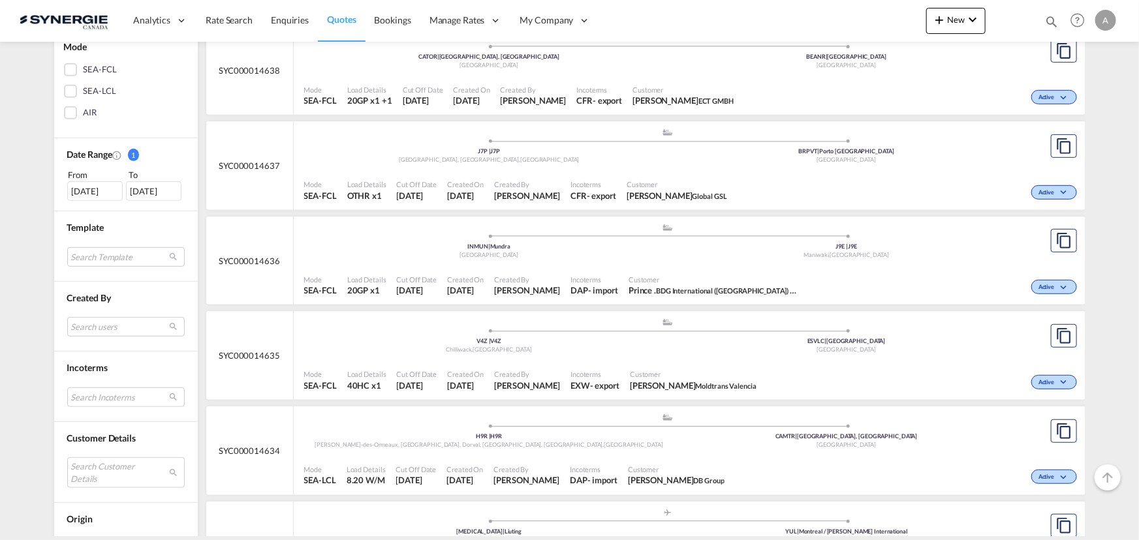
scroll to position [415, 0]
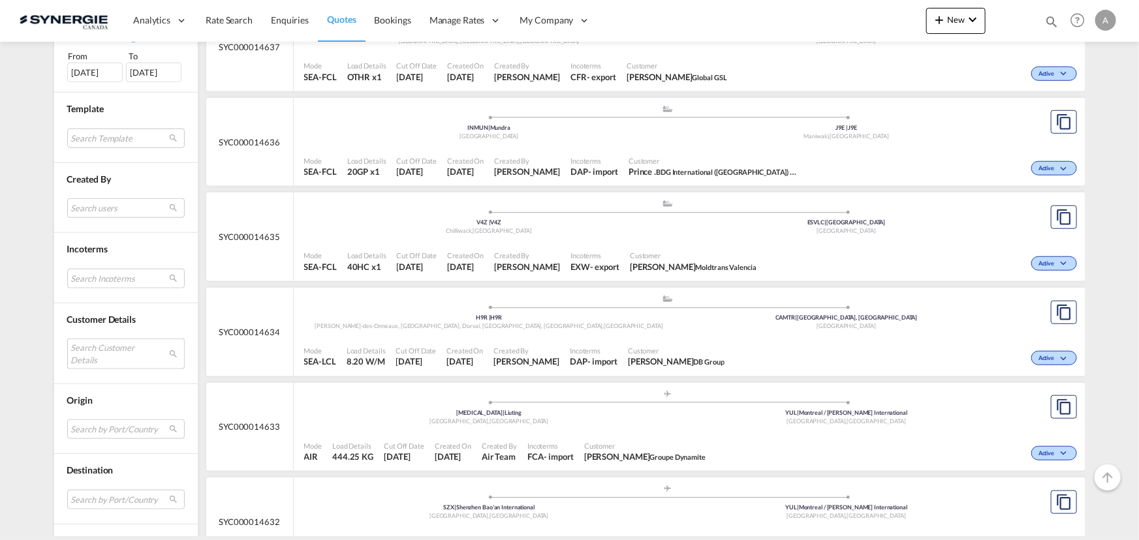
click at [105, 359] on md-select "Search Customer Details user name user prince . [EMAIL_ADDRESS][DOMAIN_NAME] | …" at bounding box center [125, 354] width 117 height 30
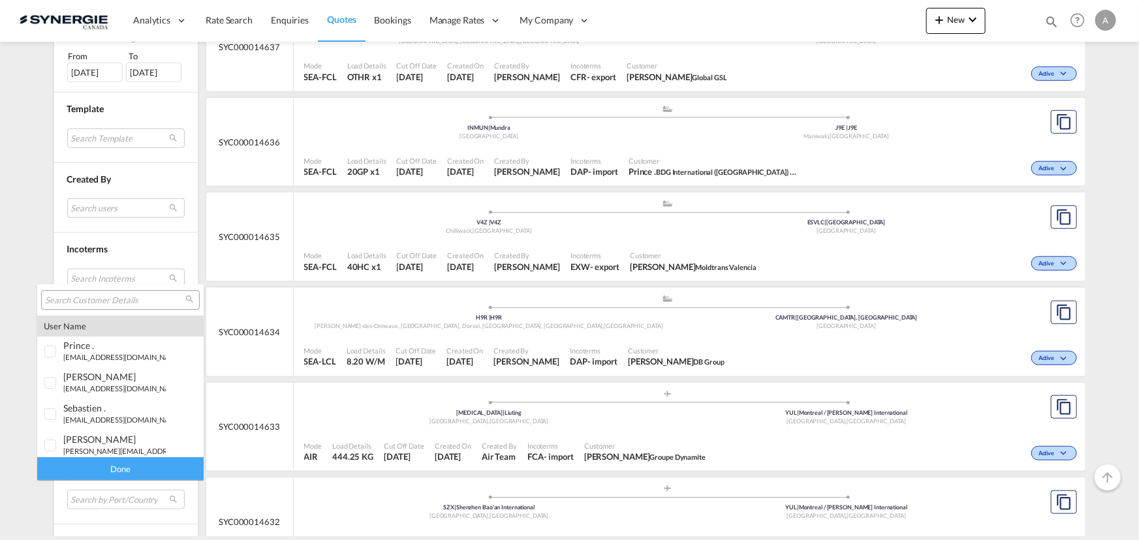
click at [114, 306] on div at bounding box center [120, 300] width 159 height 20
click at [114, 300] on input "search" at bounding box center [115, 301] width 140 height 12
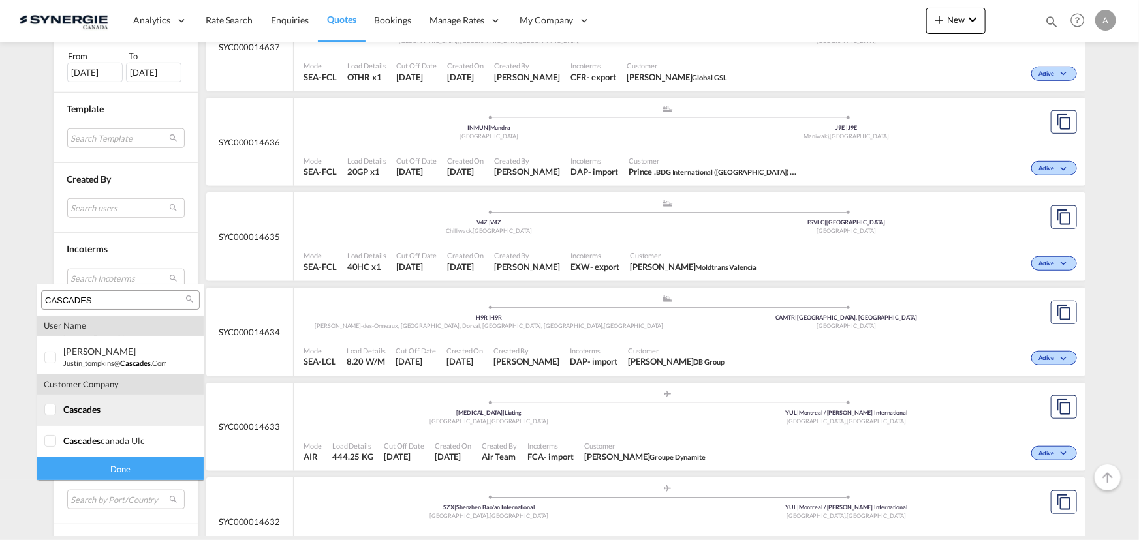
type input "CASCADES"
click at [57, 407] on div at bounding box center [50, 410] width 13 height 13
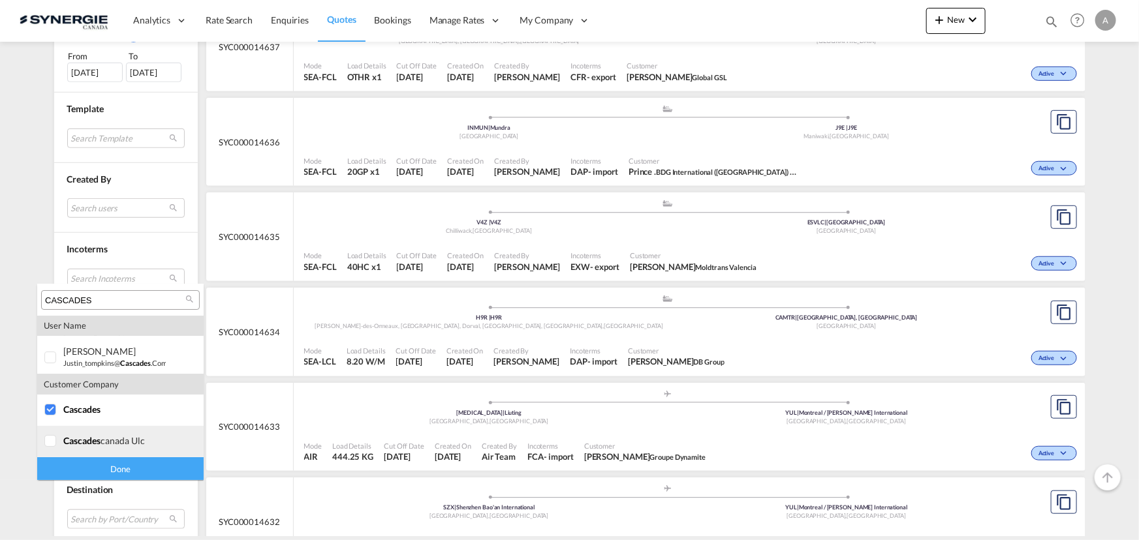
click at [57, 439] on div at bounding box center [50, 441] width 13 height 13
click at [90, 467] on div "Done" at bounding box center [120, 469] width 166 height 23
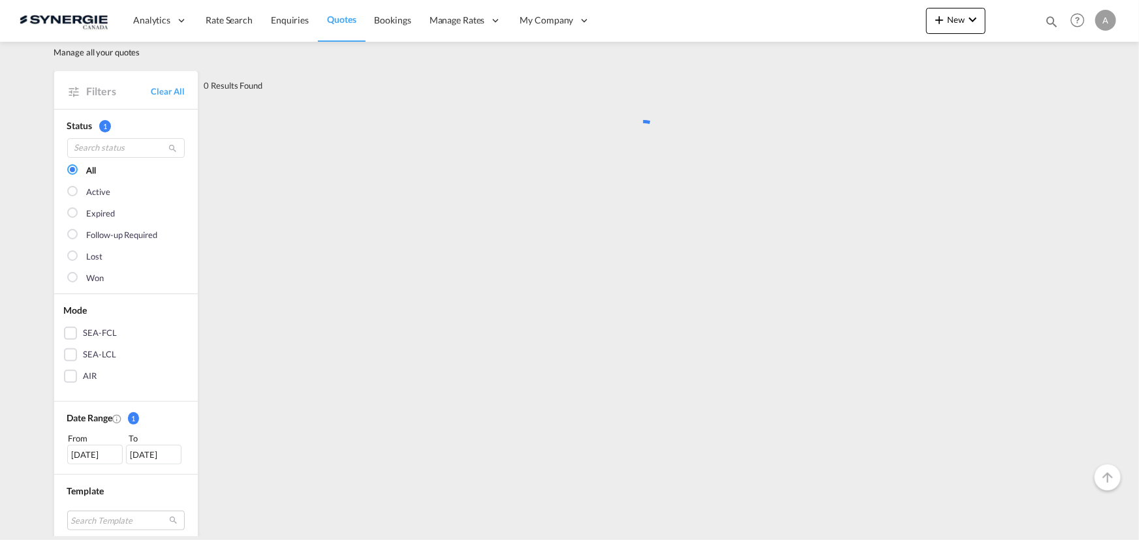
scroll to position [0, 0]
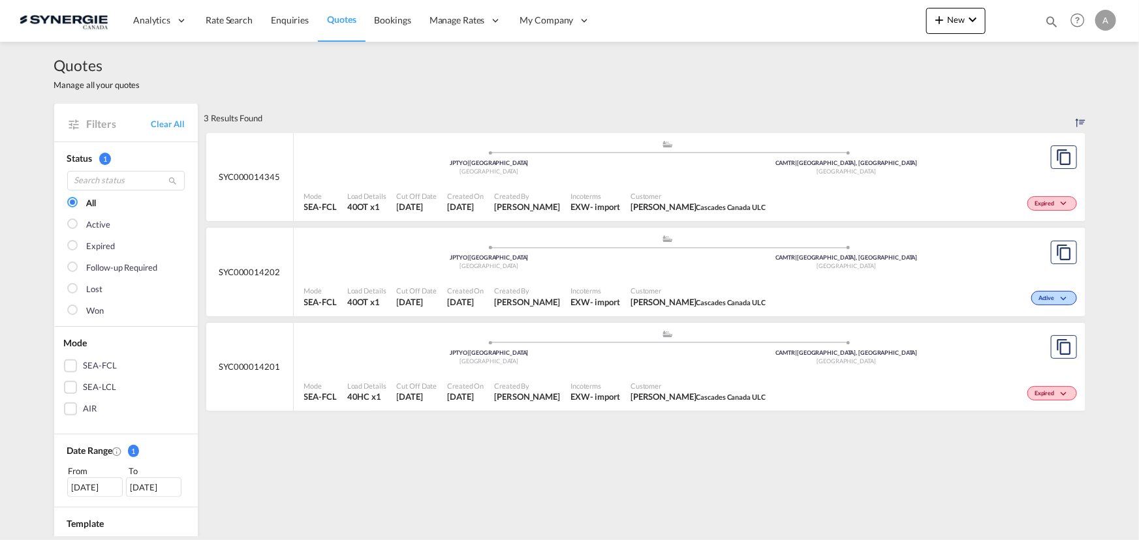
click at [567, 183] on div "Mode SEA-FCL Load Details 40OT x1 Cut Off Date 27 Aug 2025 Created On 27 Aug 20…" at bounding box center [690, 202] width 792 height 39
click at [692, 187] on div "Customer Justin Tompkins Cascades Canada ULC" at bounding box center [698, 202] width 146 height 33
click at [727, 196] on span "Customer" at bounding box center [698, 196] width 135 height 10
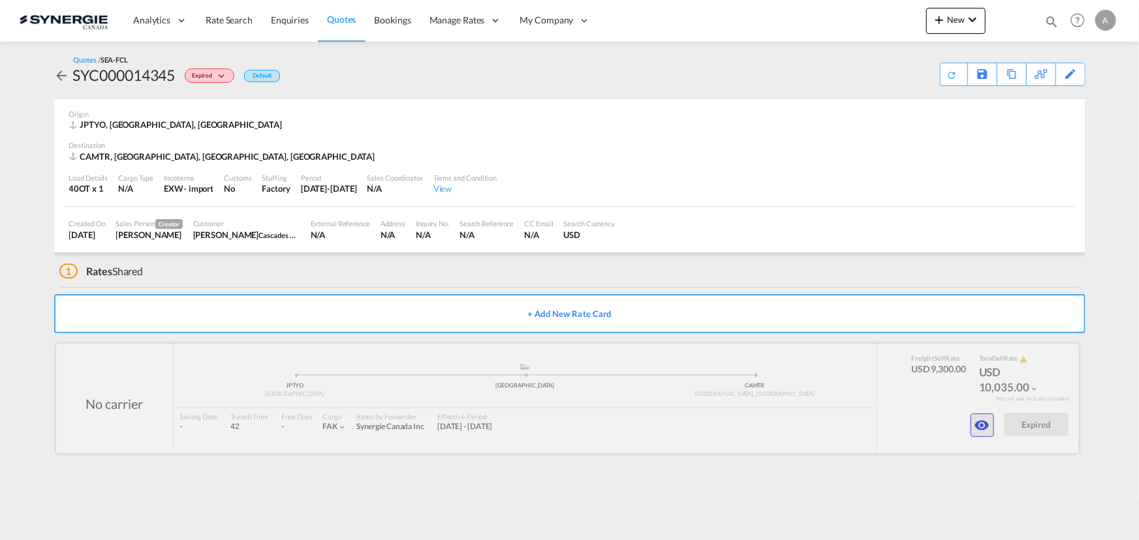
click at [986, 424] on md-icon "icon-eye" at bounding box center [982, 426] width 16 height 16
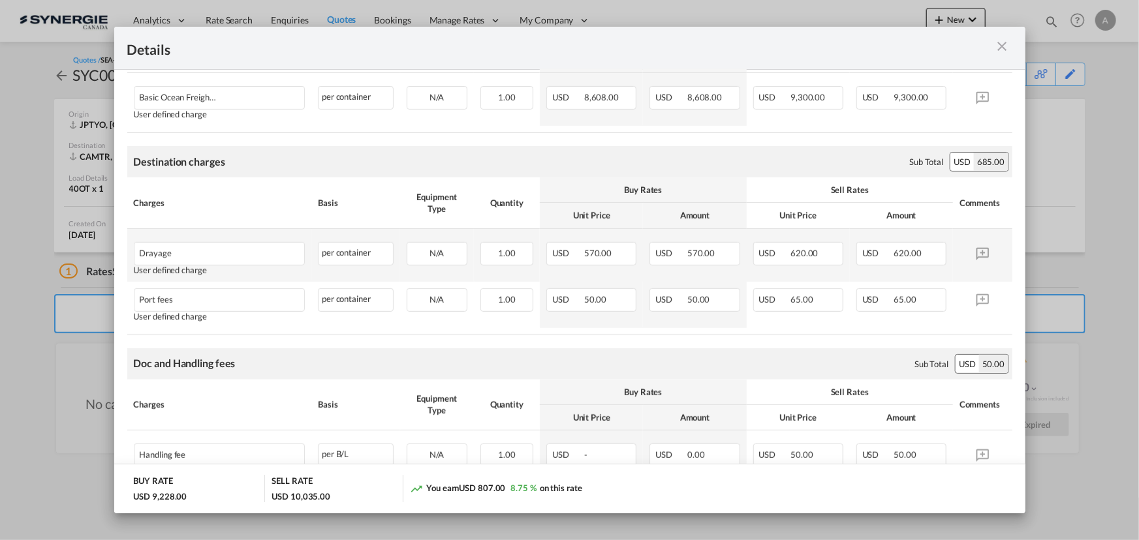
scroll to position [248, 0]
